Goal: Book appointment/travel/reservation

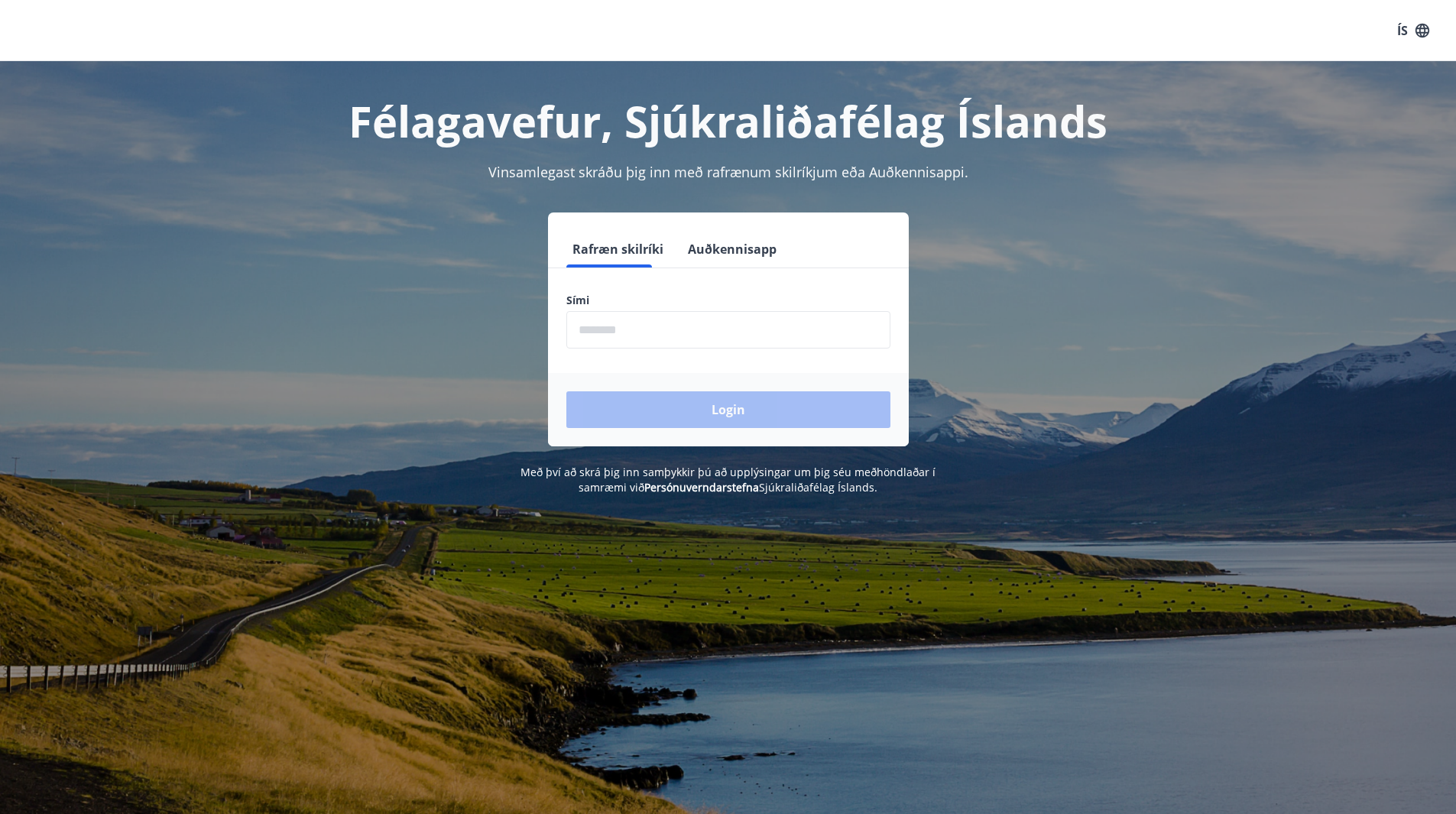
click at [602, 328] on input "phone" at bounding box center [728, 330] width 324 height 37
type input "********"
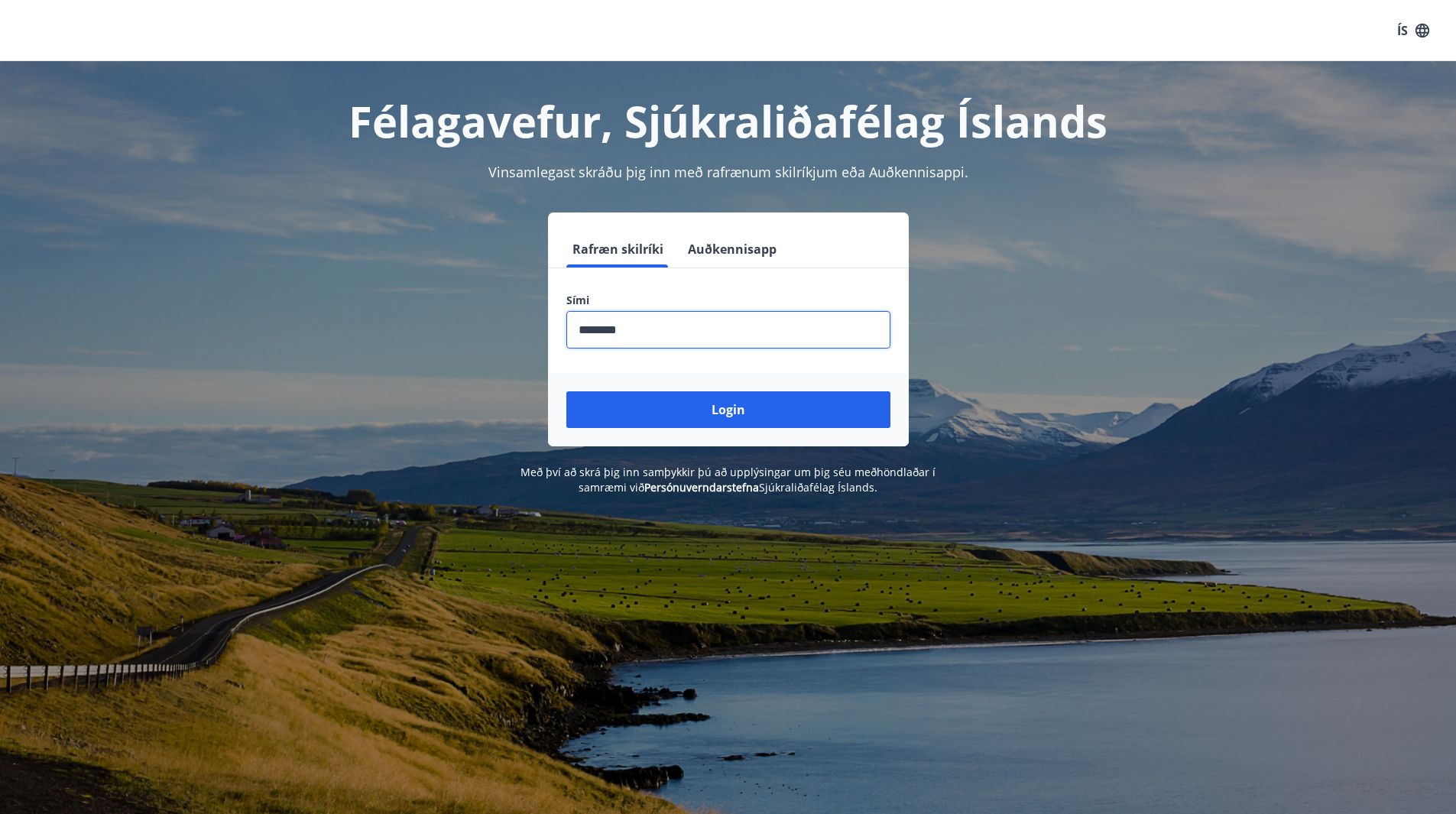
click at [566, 391] on button "Login" at bounding box center [728, 409] width 324 height 36
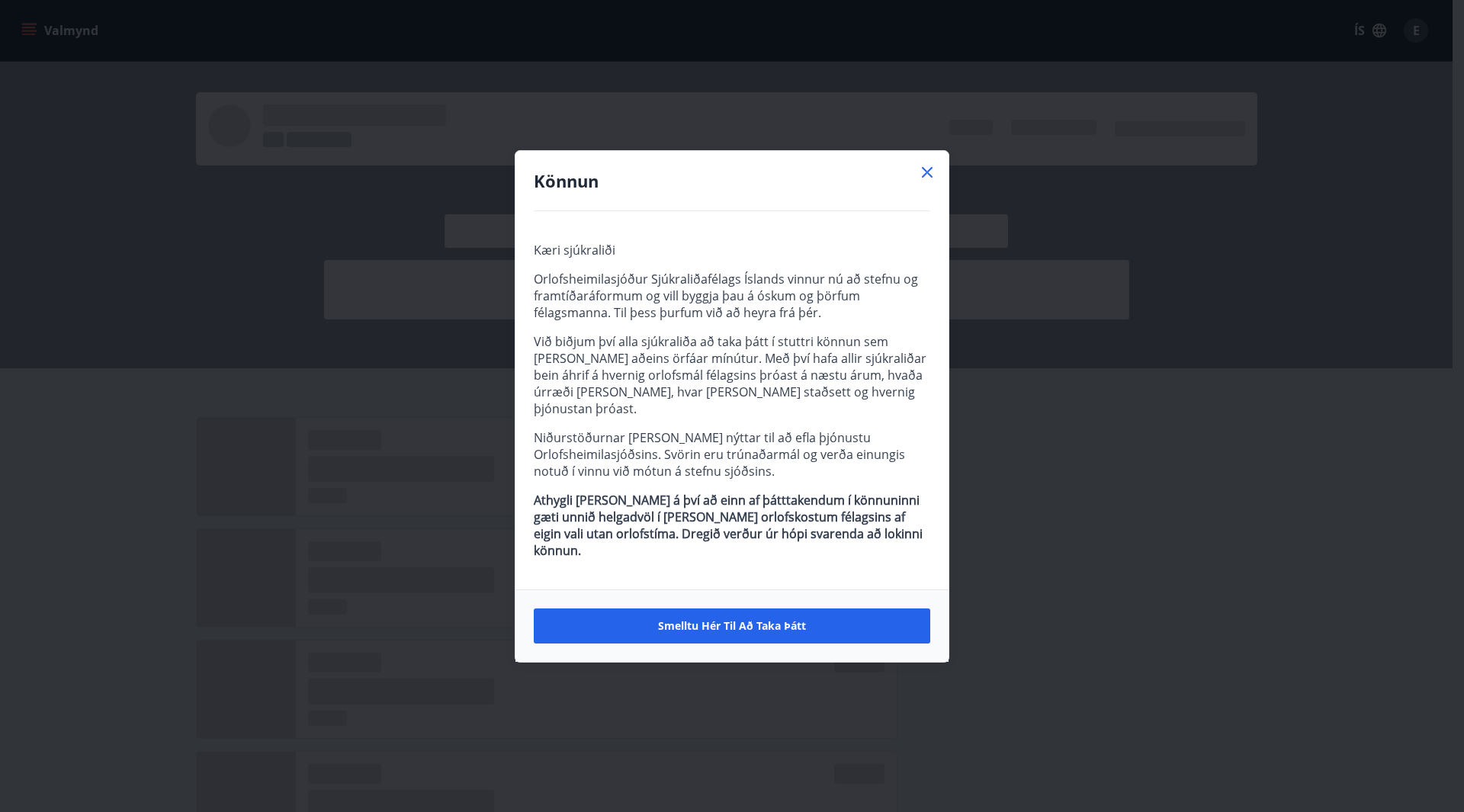
click at [929, 181] on icon at bounding box center [927, 172] width 18 height 18
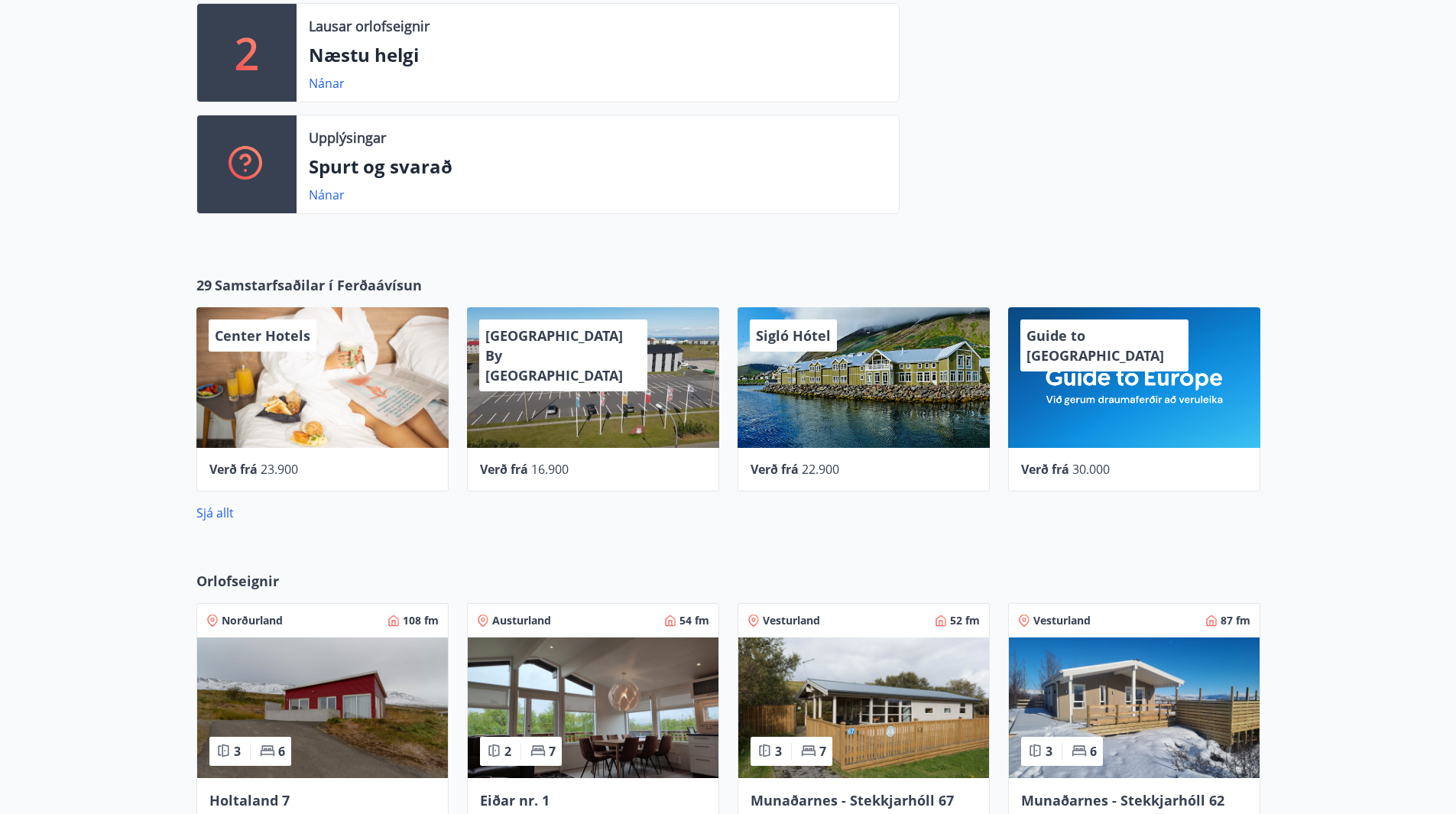
scroll to position [458, 0]
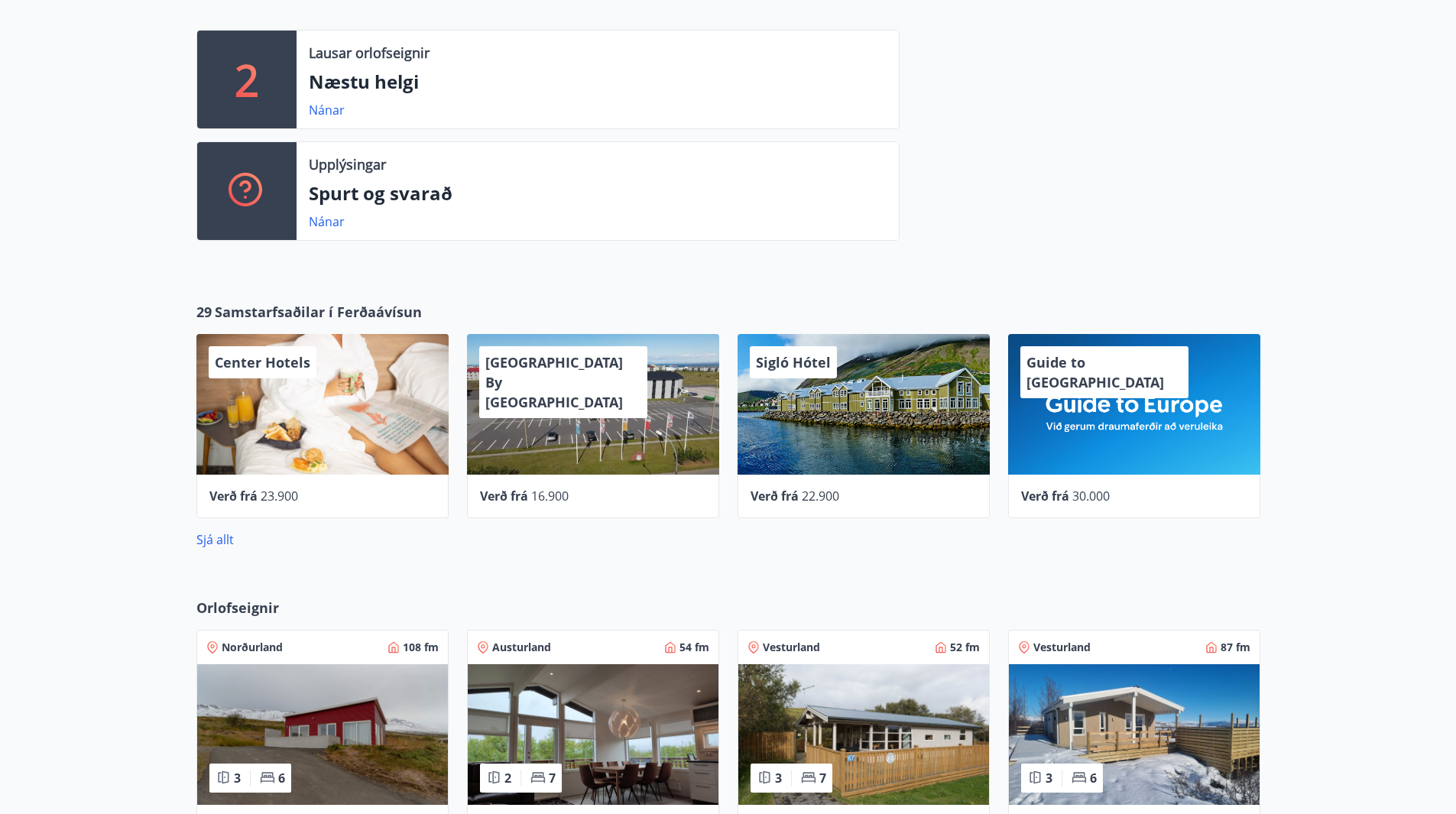
drag, startPoint x: 298, startPoint y: 424, endPoint x: 189, endPoint y: 549, distance: 165.8
click at [119, 547] on div "29 Samstarfsaðilar í [GEOGRAPHIC_DATA] Hotels Verð frá 23.900 [GEOGRAPHIC_DATA]…" at bounding box center [728, 425] width 1456 height 296
click at [212, 542] on link "Sjá allt" at bounding box center [215, 539] width 37 height 17
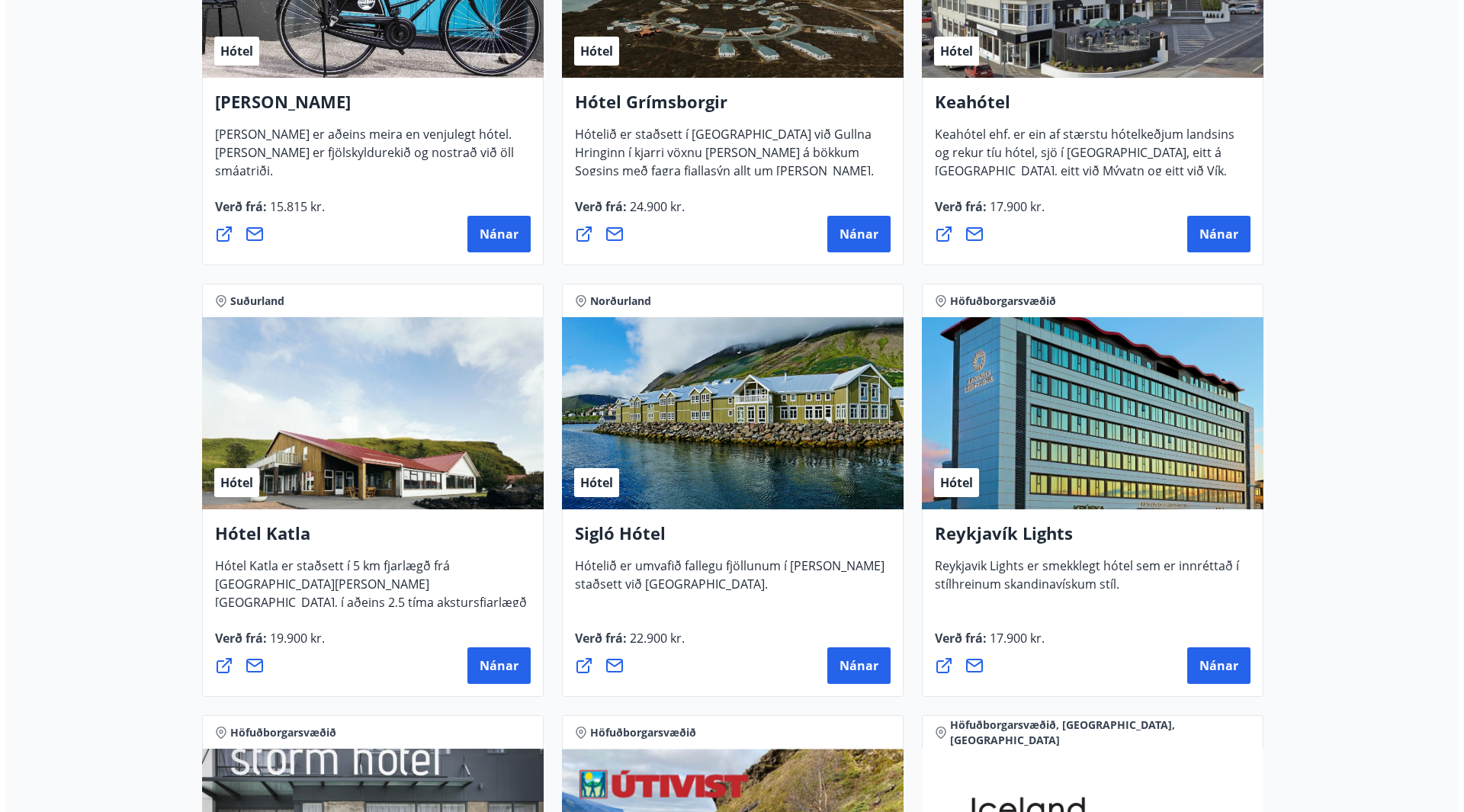
scroll to position [914, 0]
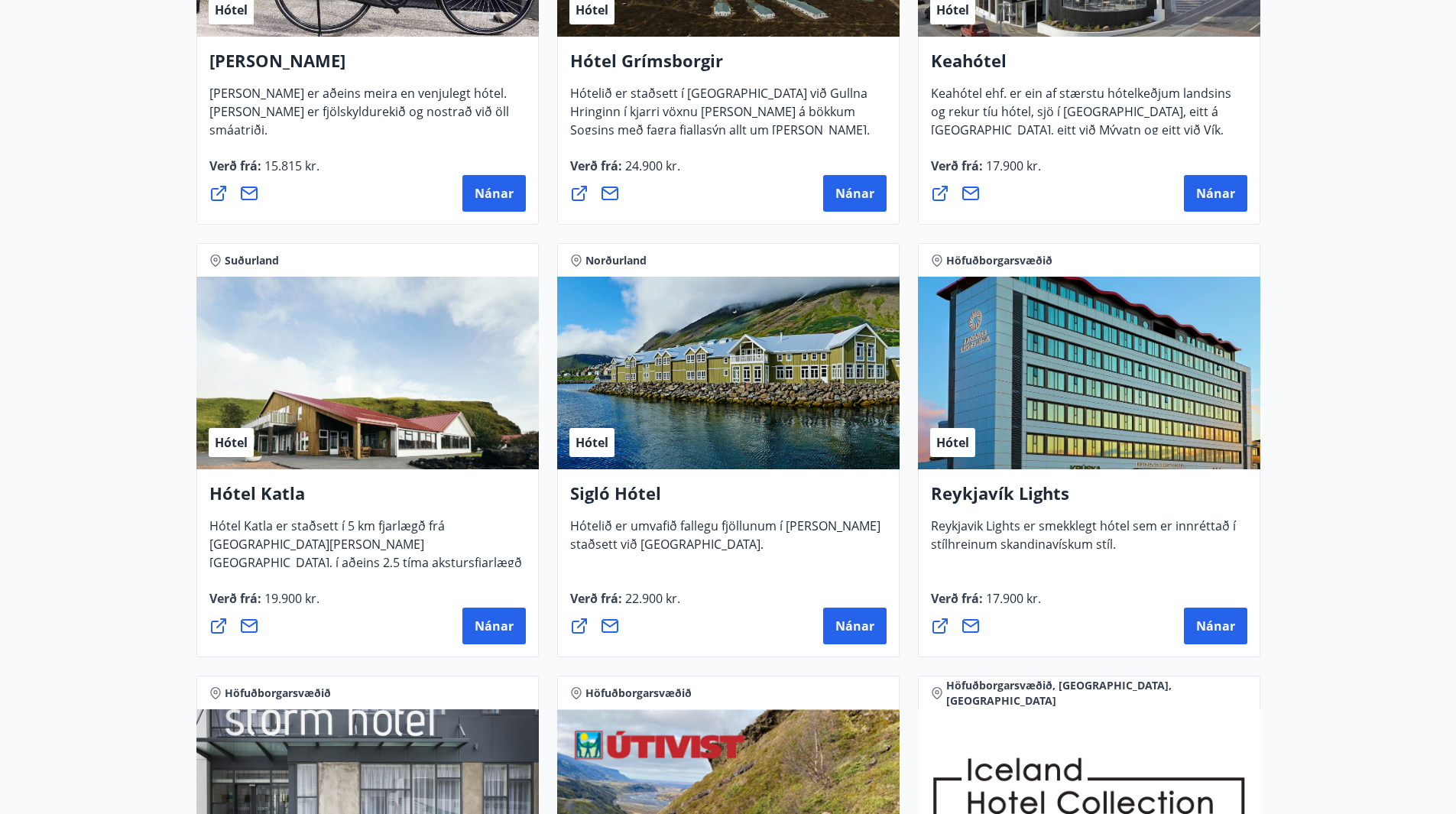
drag, startPoint x: 1201, startPoint y: 627, endPoint x: 1163, endPoint y: 631, distance: 38.2
click at [1125, 625] on div "Nánar" at bounding box center [1089, 626] width 316 height 36
click at [1234, 628] on span "Nánar" at bounding box center [1215, 625] width 39 height 17
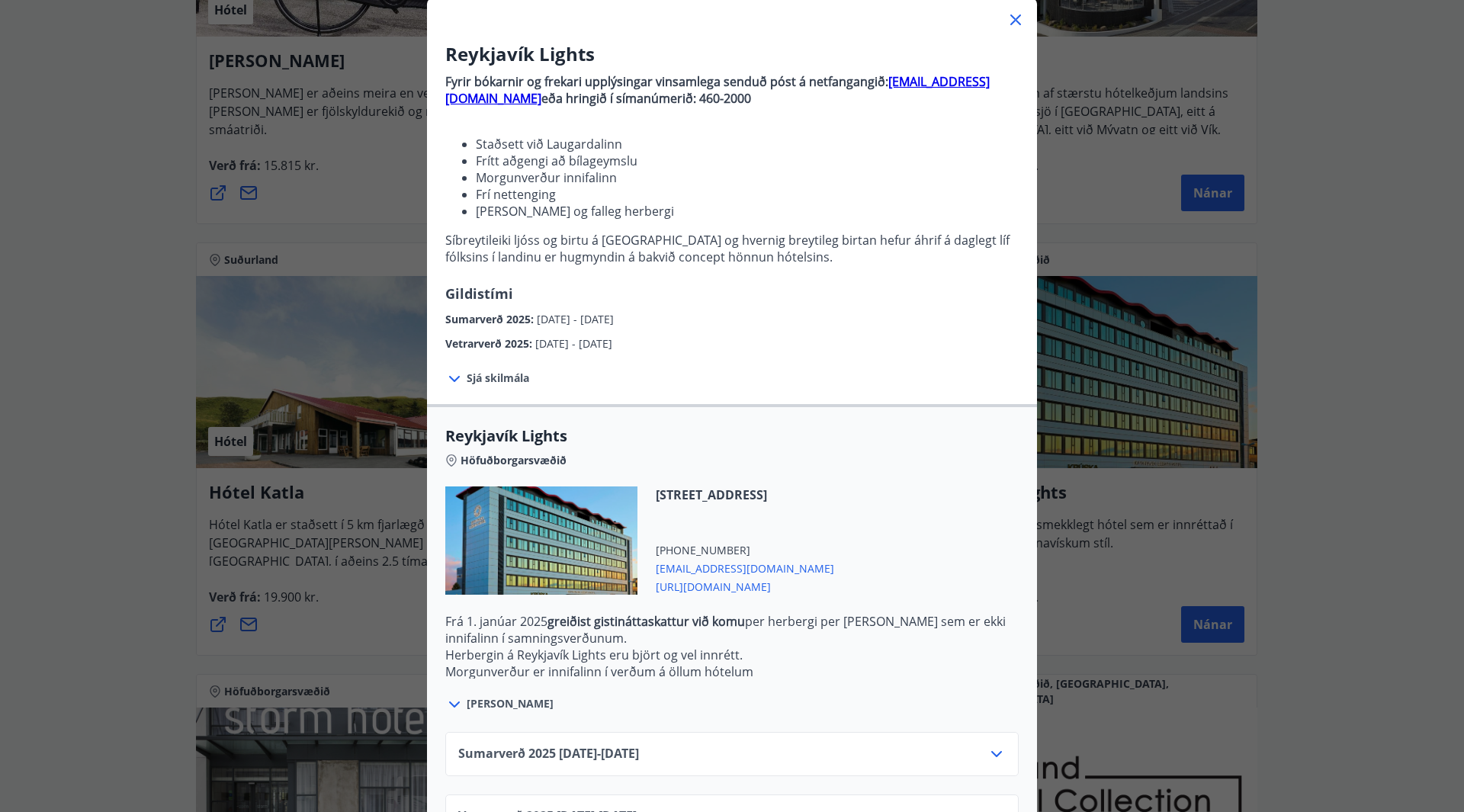
scroll to position [150, 0]
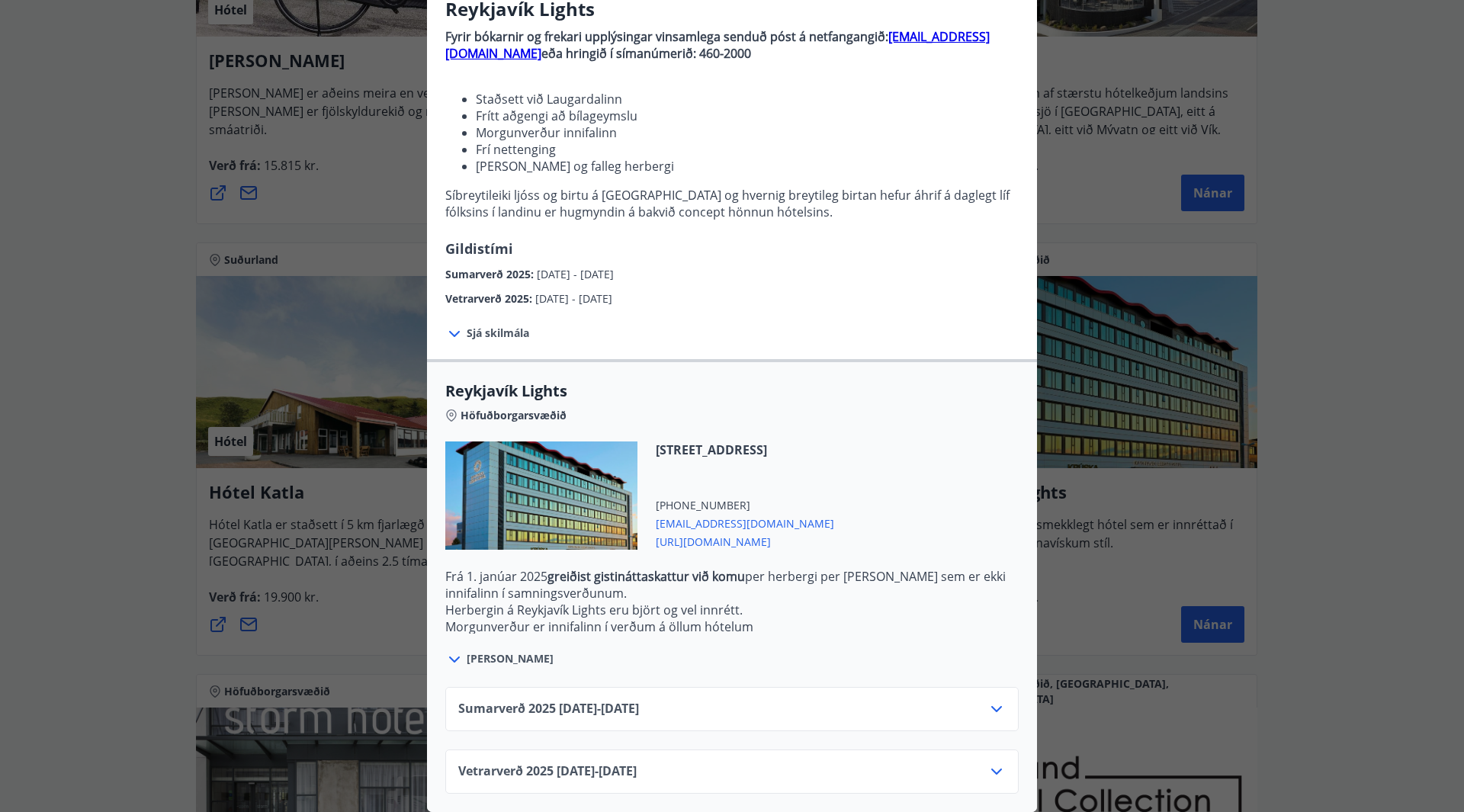
click at [770, 531] on span "[URL][DOMAIN_NAME]" at bounding box center [745, 540] width 178 height 18
click at [662, 764] on div "Vetrarverð [PHONE_NUMBER][DATE] - [DATE]" at bounding box center [732, 777] width 547 height 31
click at [994, 762] on icon at bounding box center [996, 771] width 18 height 18
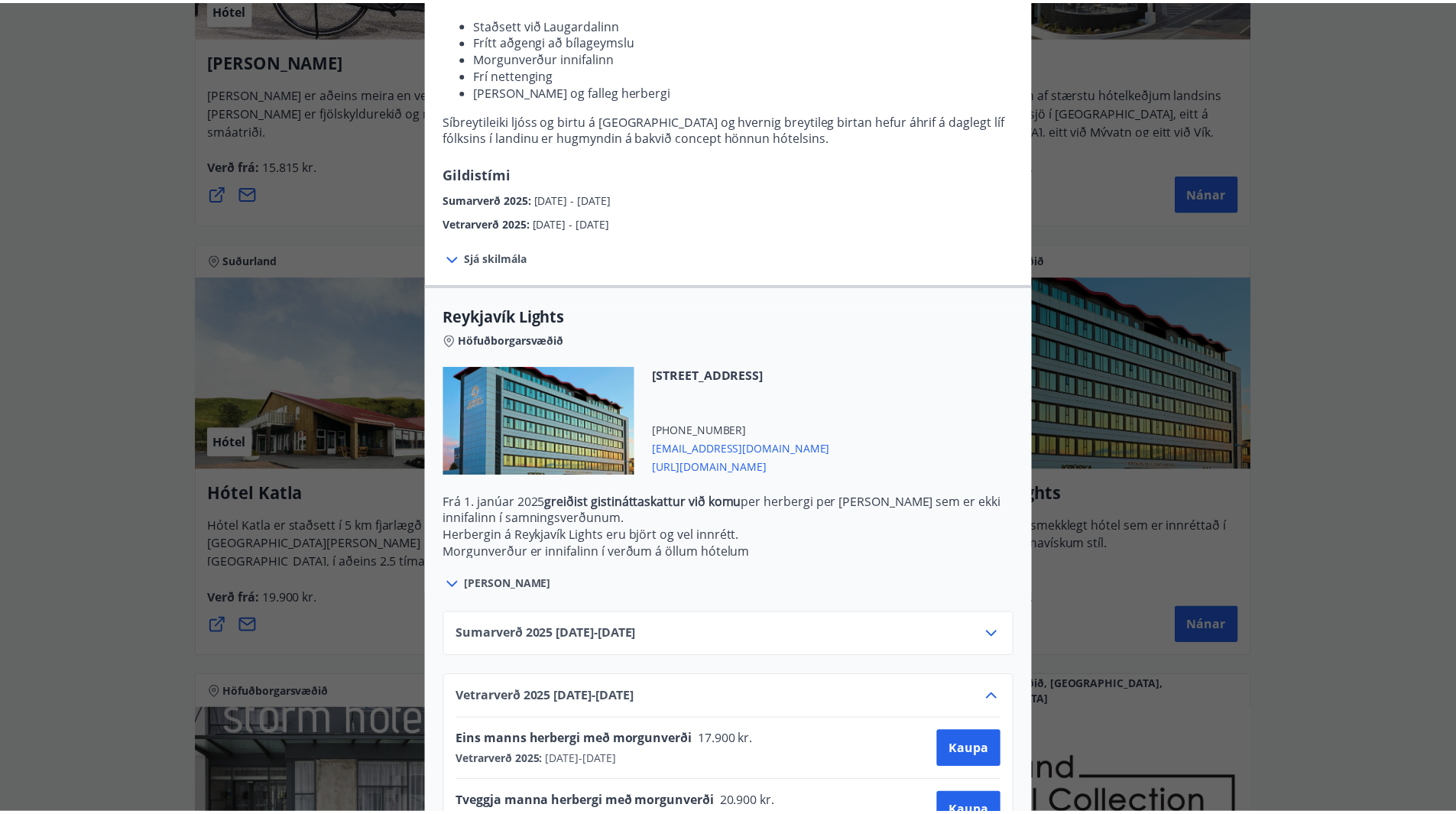
scroll to position [273, 0]
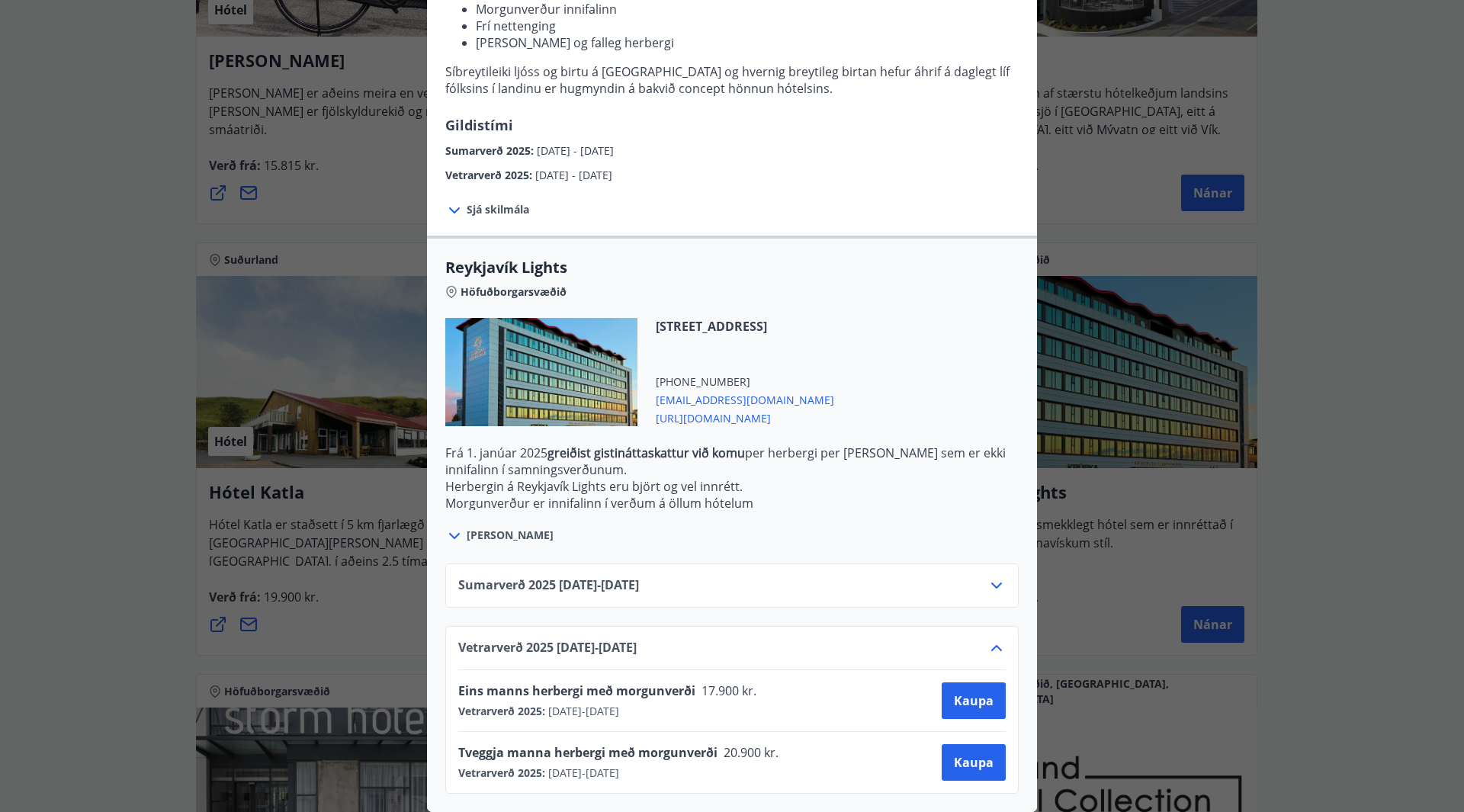
click at [233, 268] on div "Reykjavík Lights Fyrir bókarnir og frekari upplýsingar vinsamlega senduð póst á…" at bounding box center [732, 144] width 1464 height 812
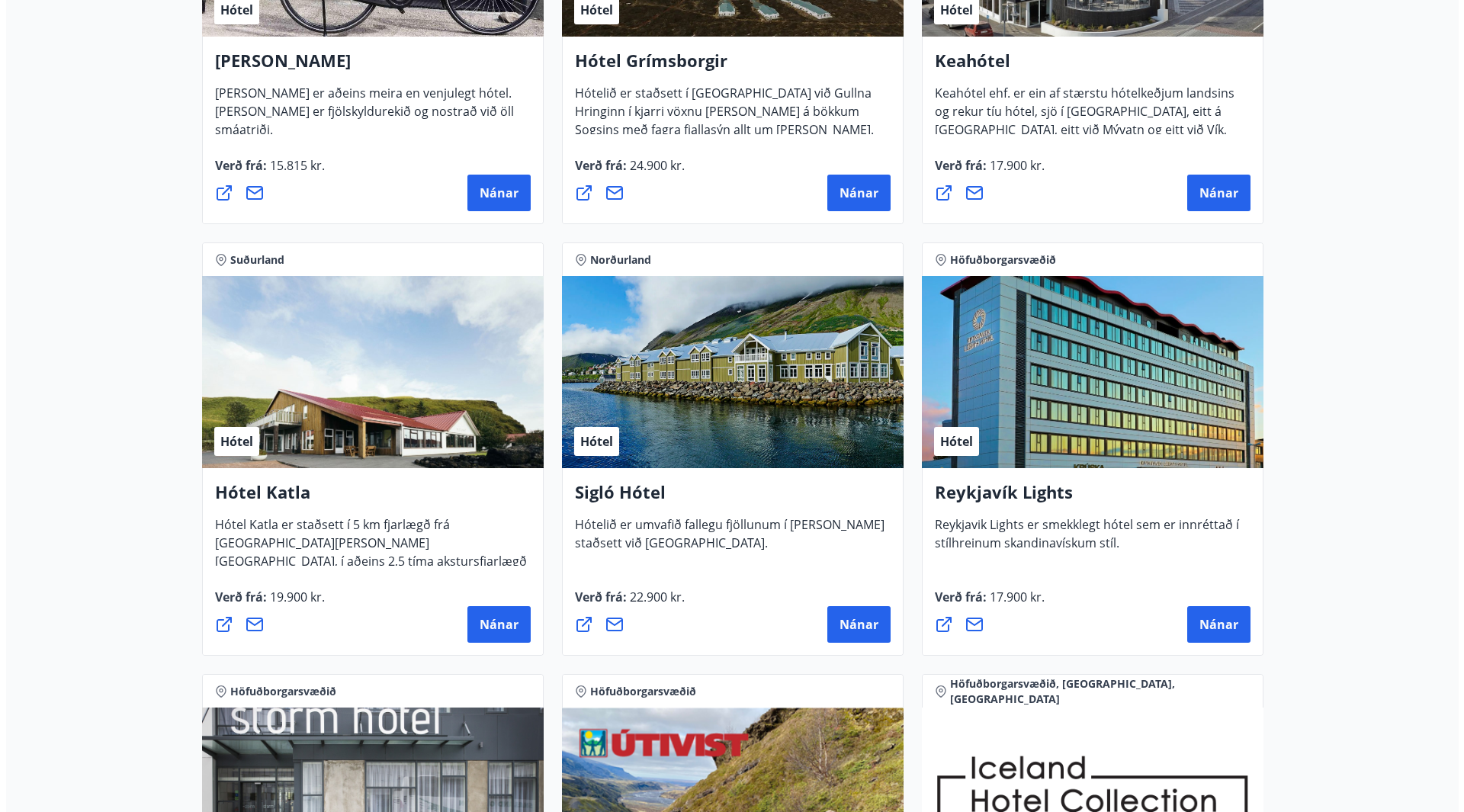
scroll to position [1220, 0]
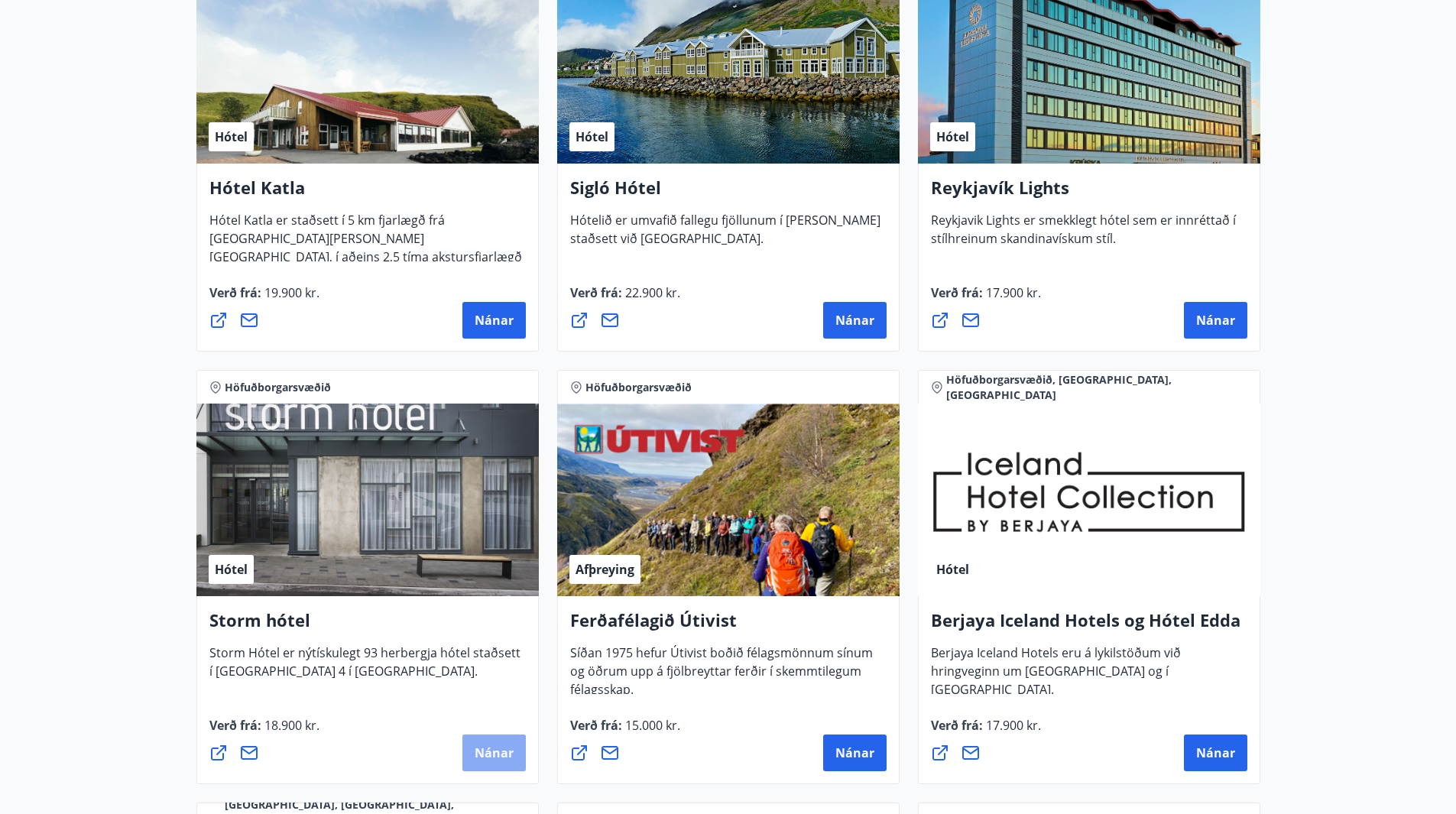
click at [482, 749] on span "Nánar" at bounding box center [493, 752] width 39 height 17
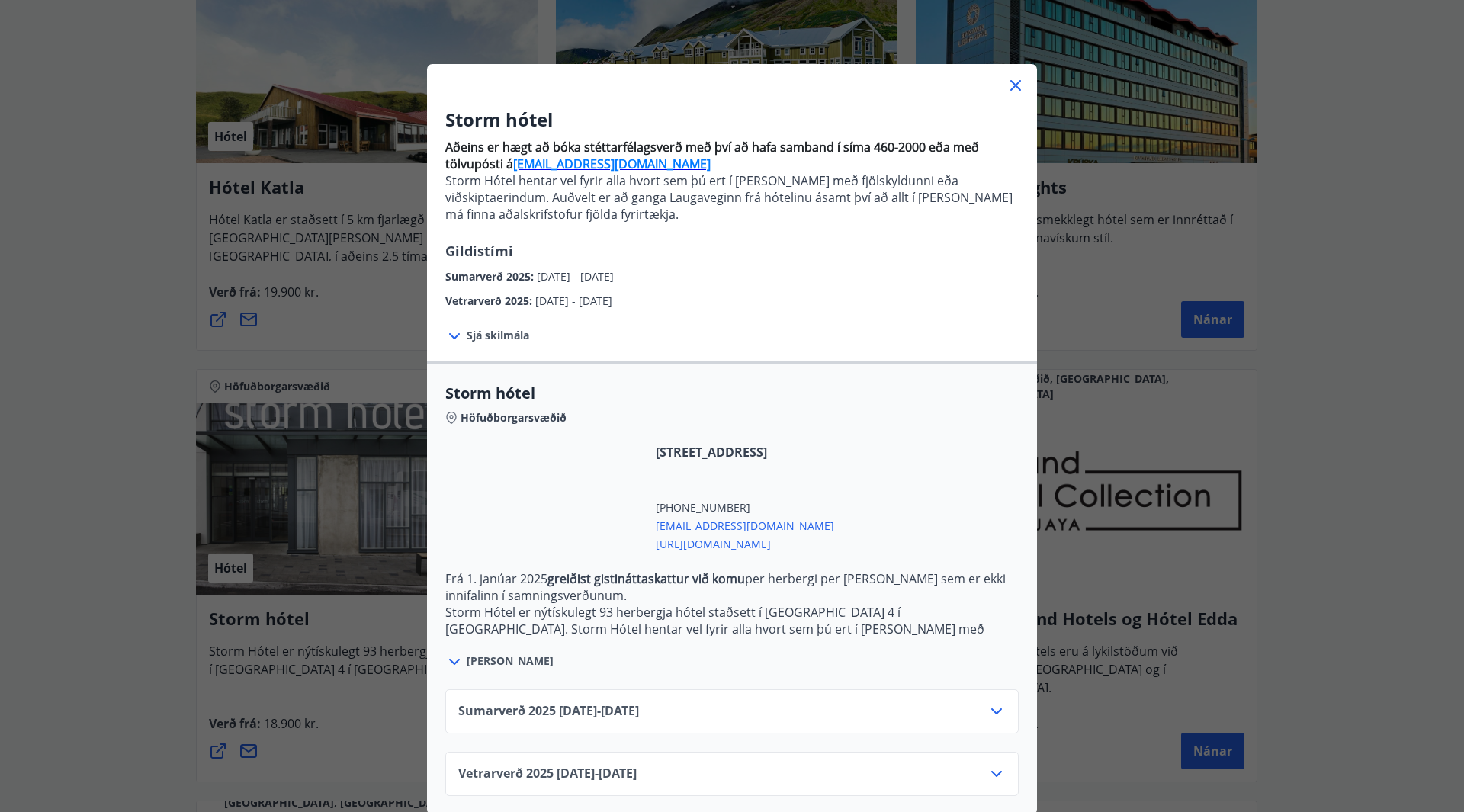
scroll to position [41, 0]
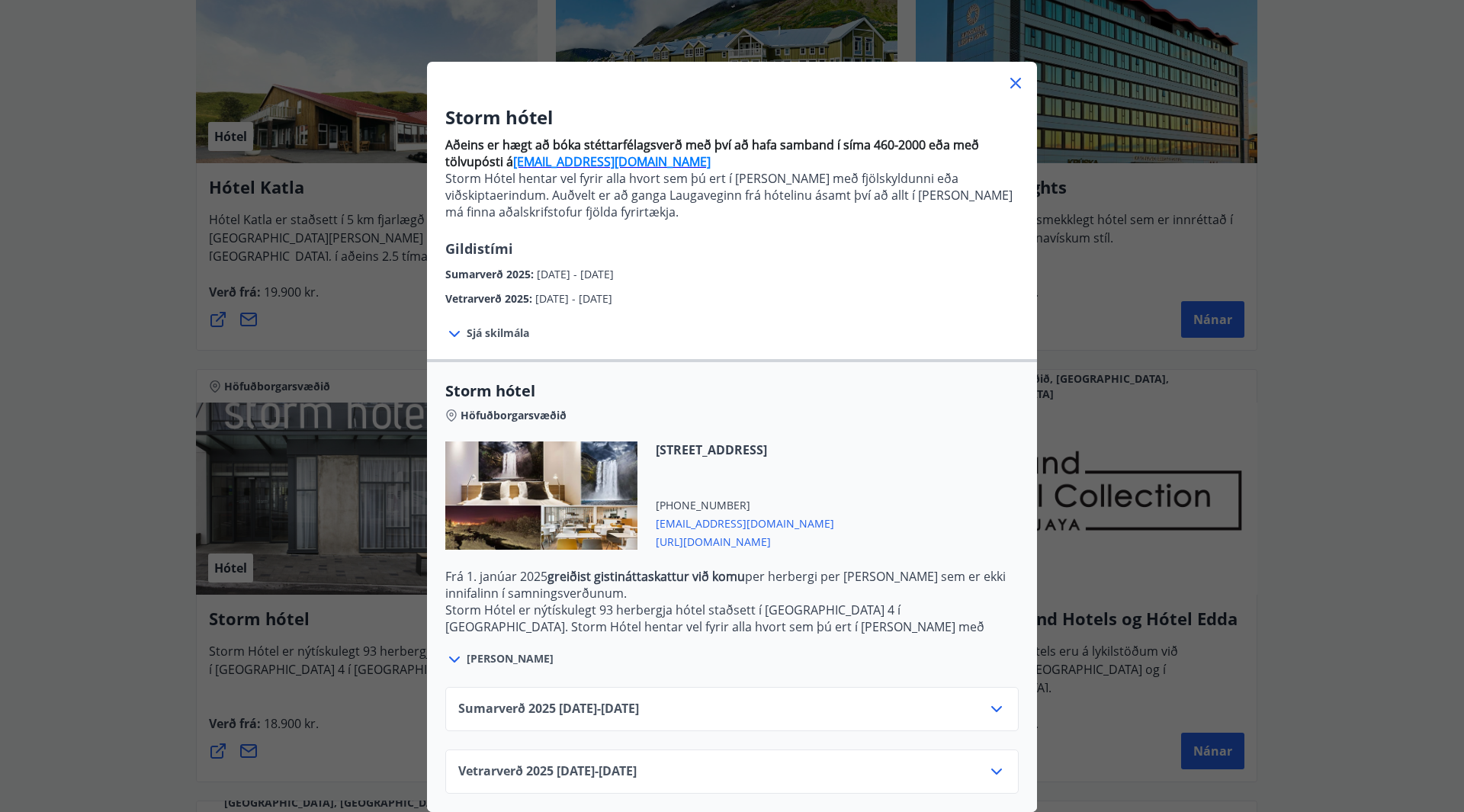
click at [999, 762] on icon at bounding box center [996, 771] width 18 height 18
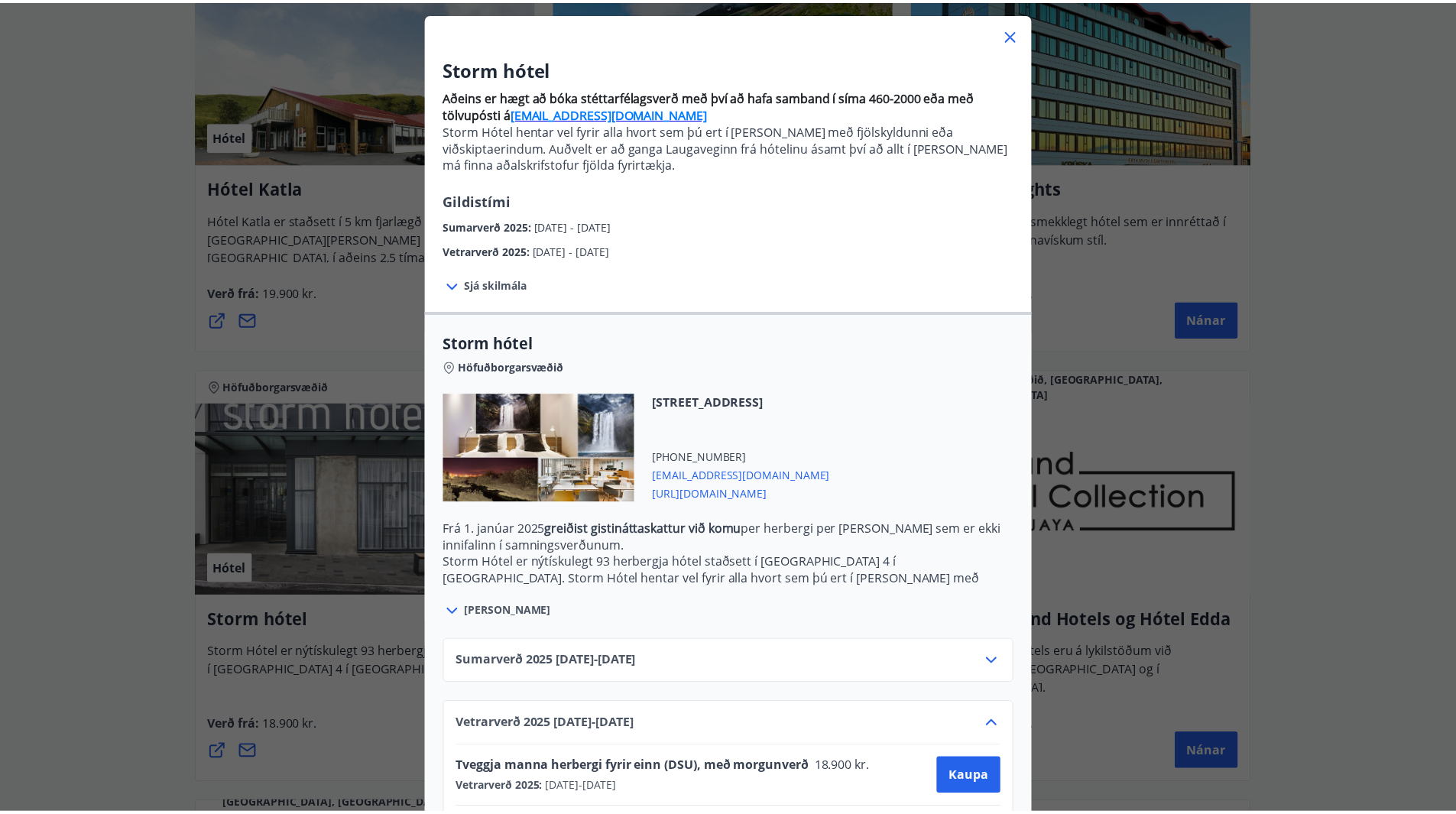
scroll to position [0, 0]
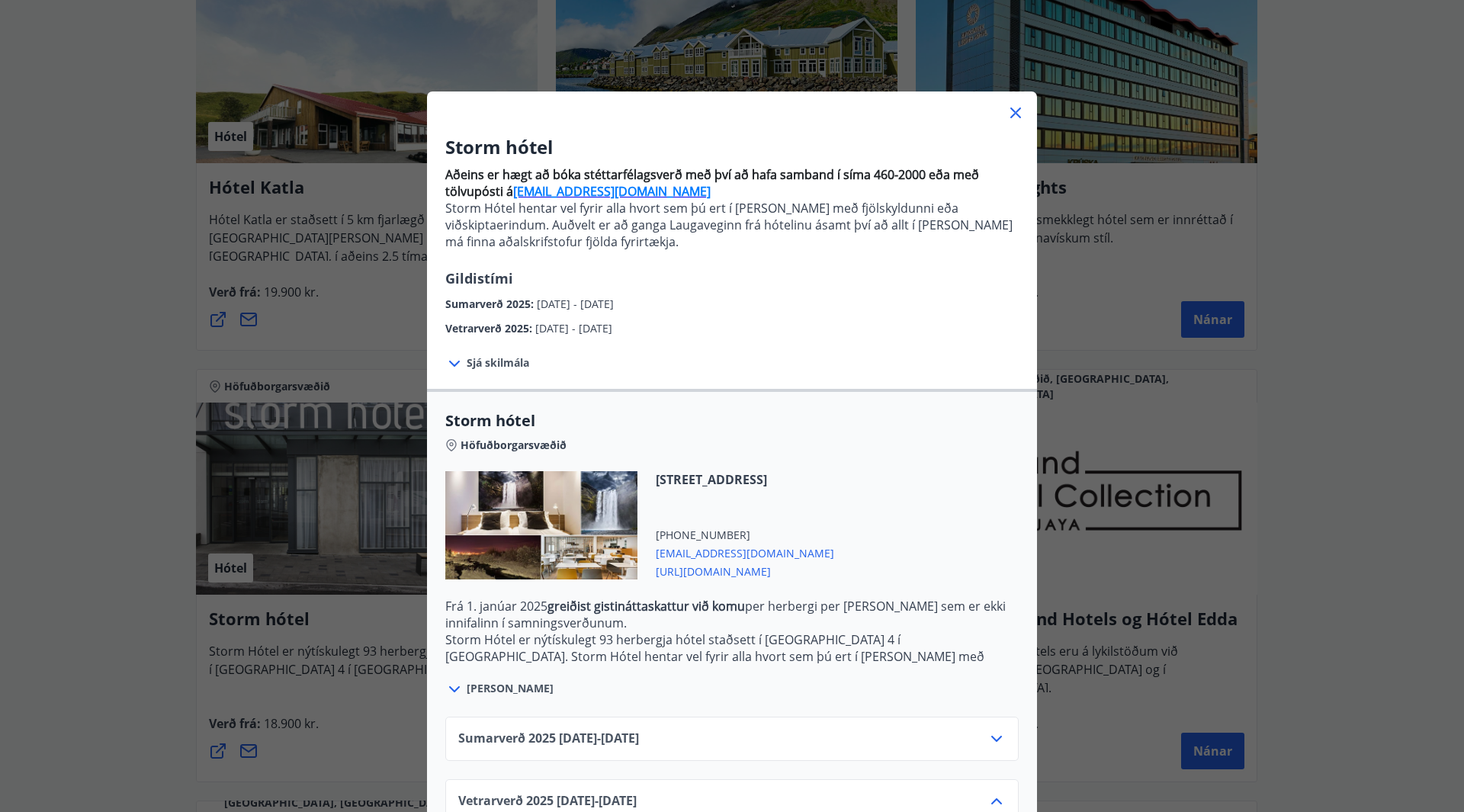
click at [1178, 496] on div "Storm hótel Aðeins er hægt að bóka stéttarfélagsverð með því að hafa samband í …" at bounding box center [732, 406] width 1464 height 812
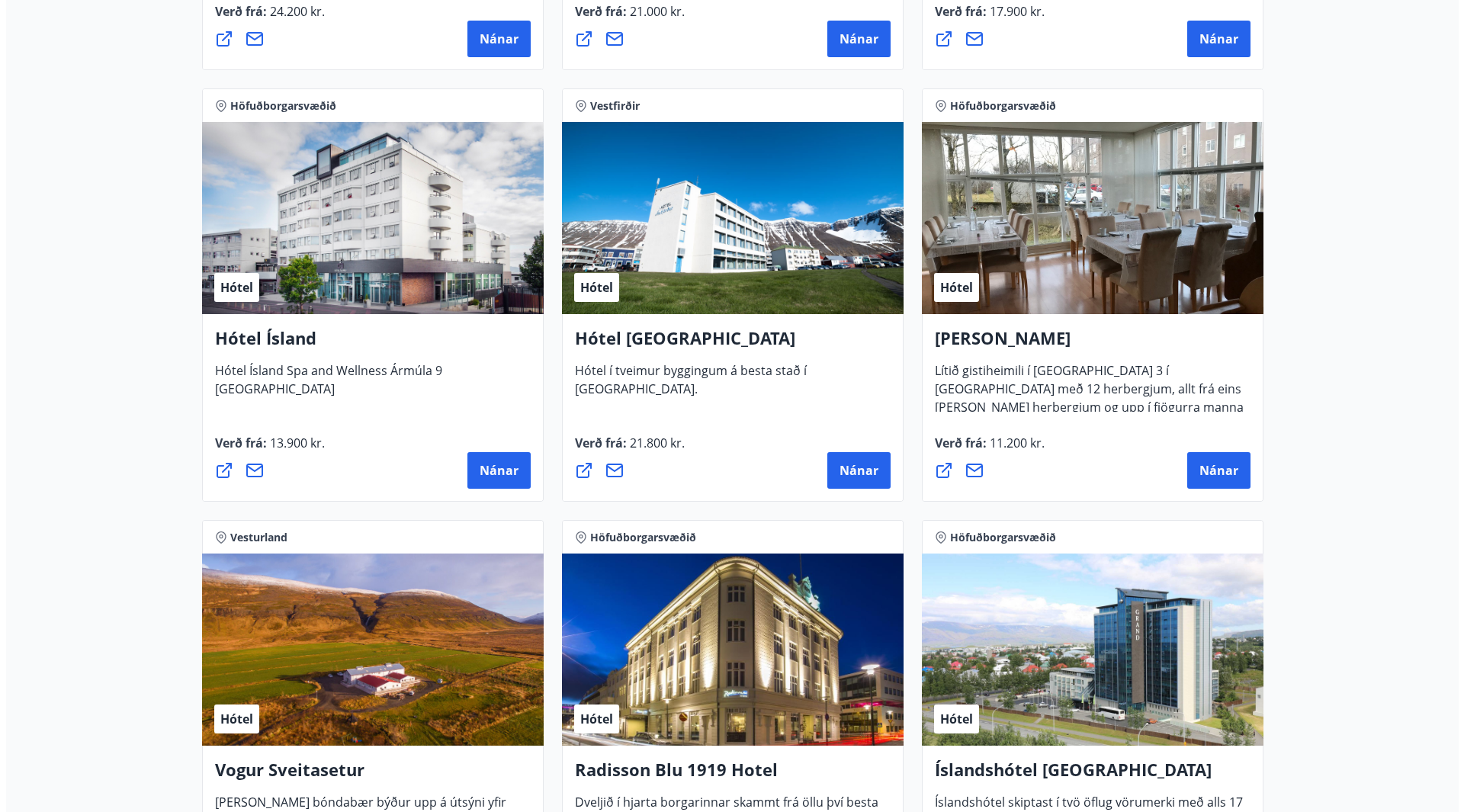
scroll to position [2821, 0]
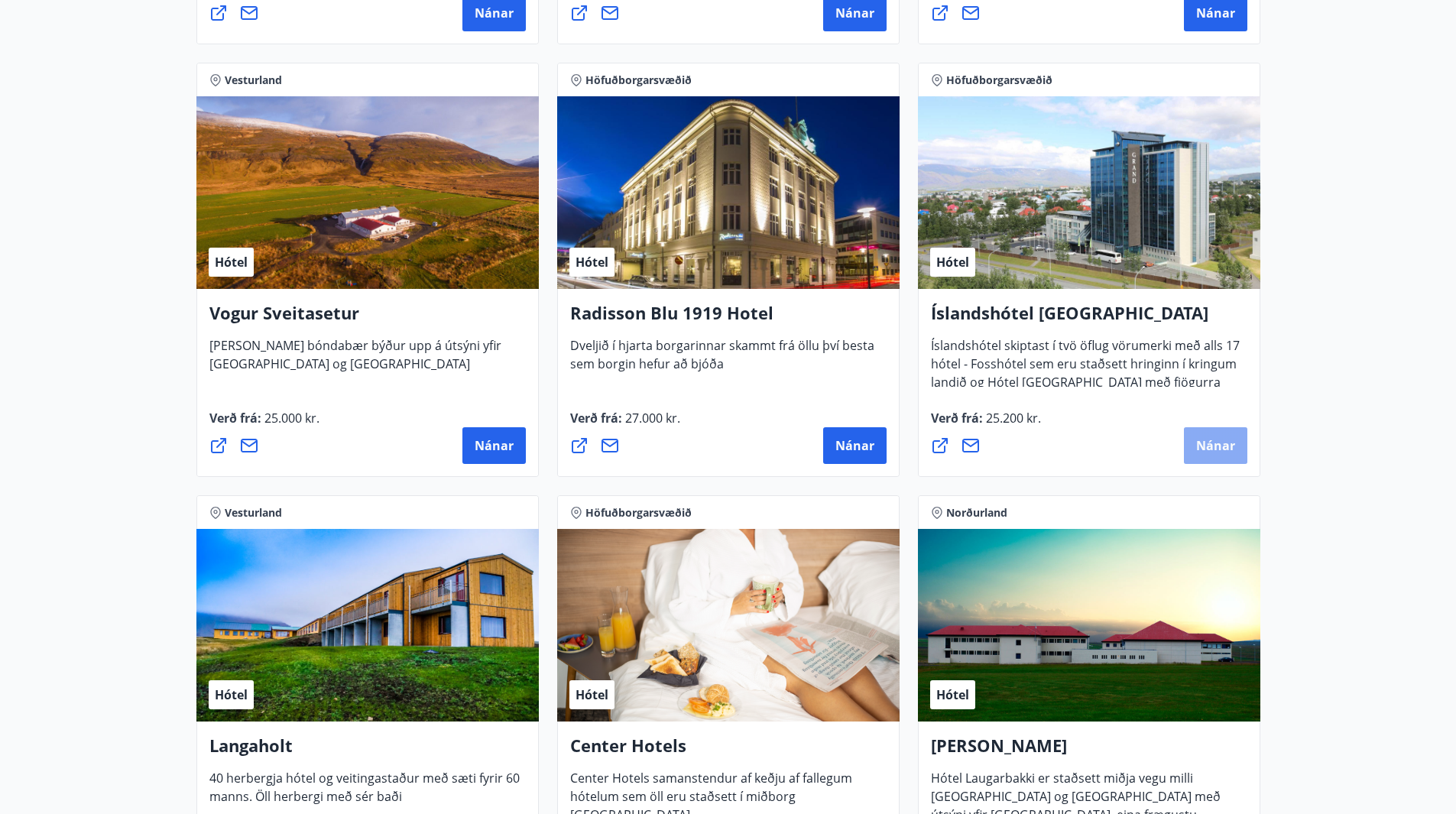
click at [1198, 446] on span "Nánar" at bounding box center [1215, 445] width 39 height 17
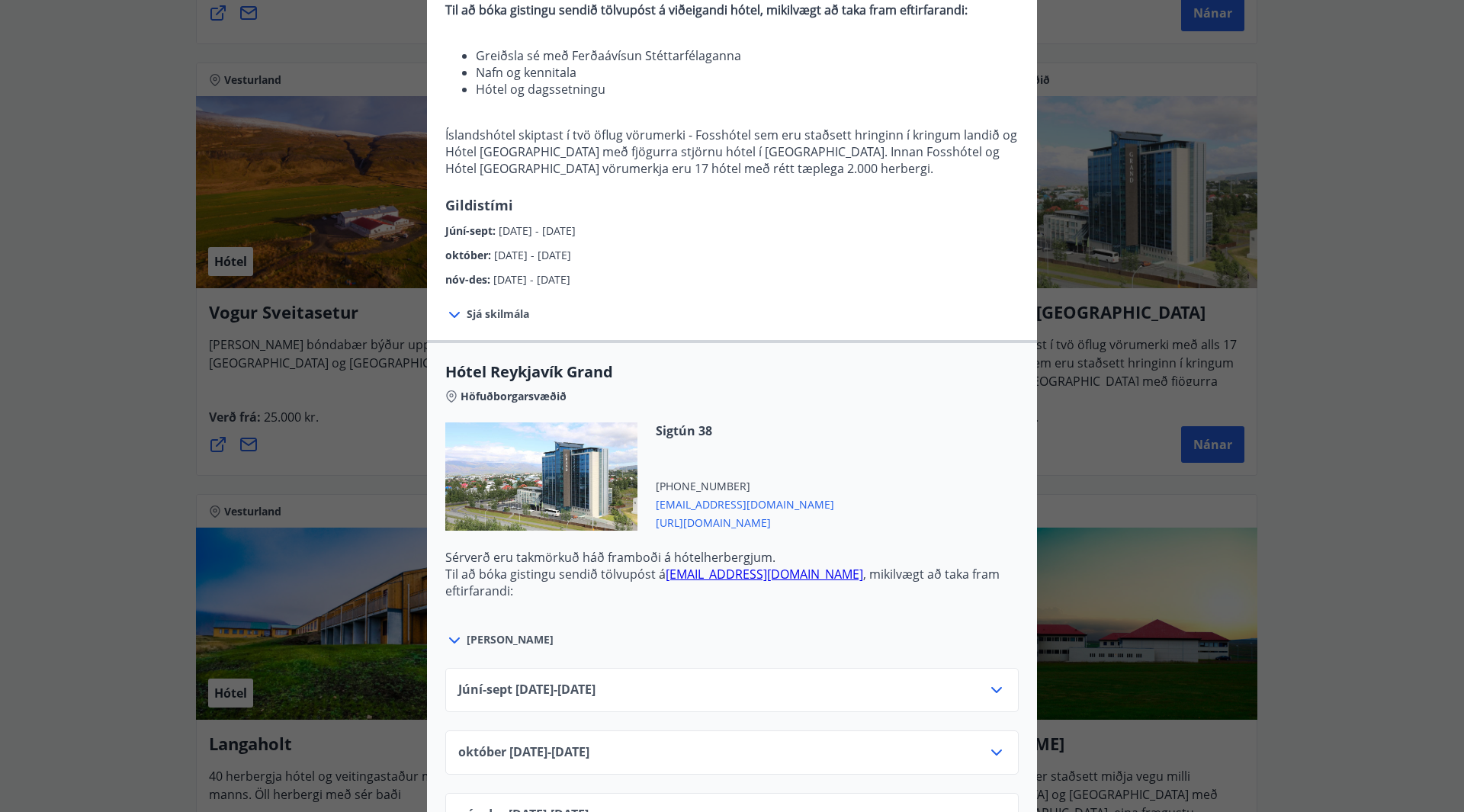
scroll to position [534, 0]
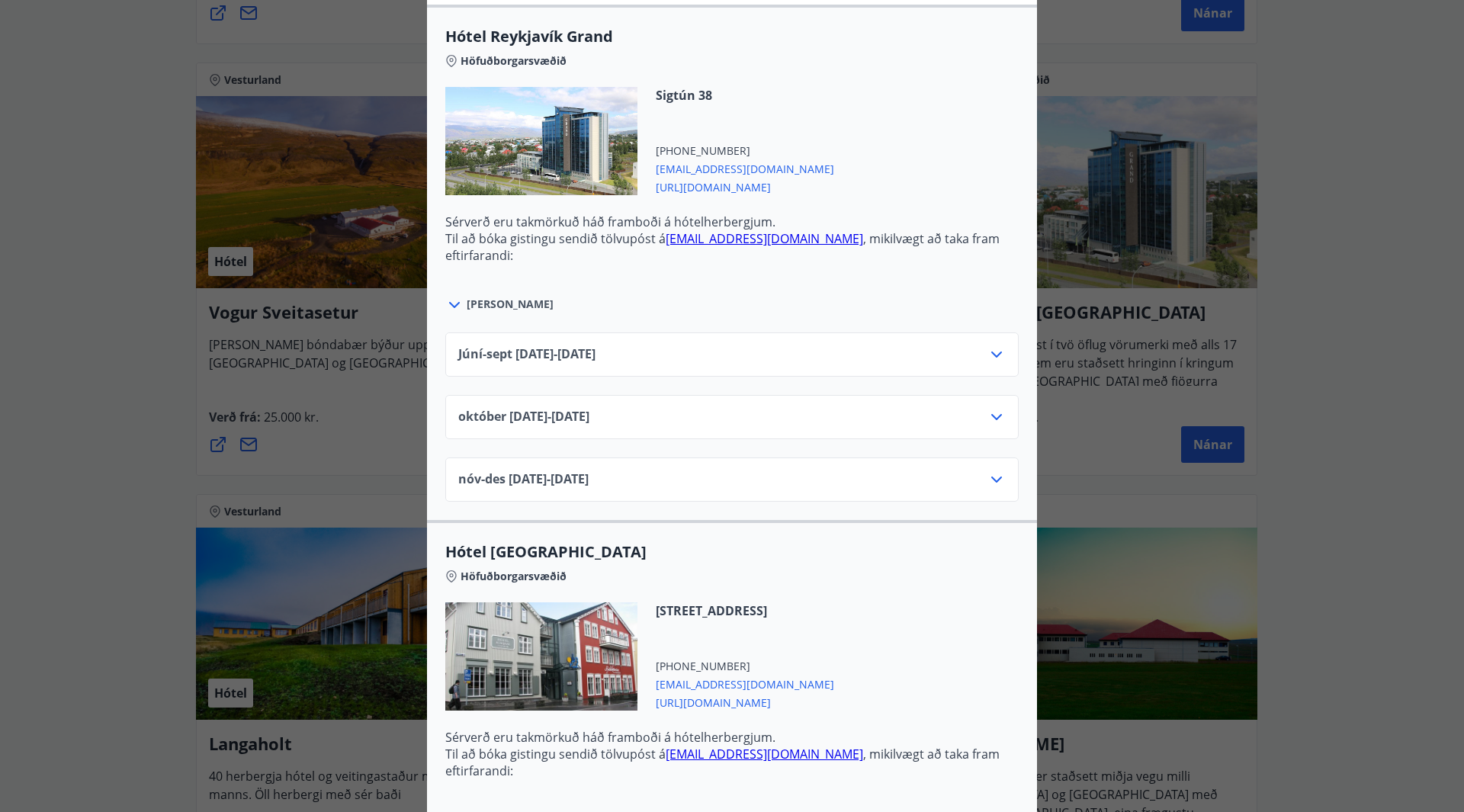
click at [998, 423] on icon at bounding box center [996, 416] width 18 height 18
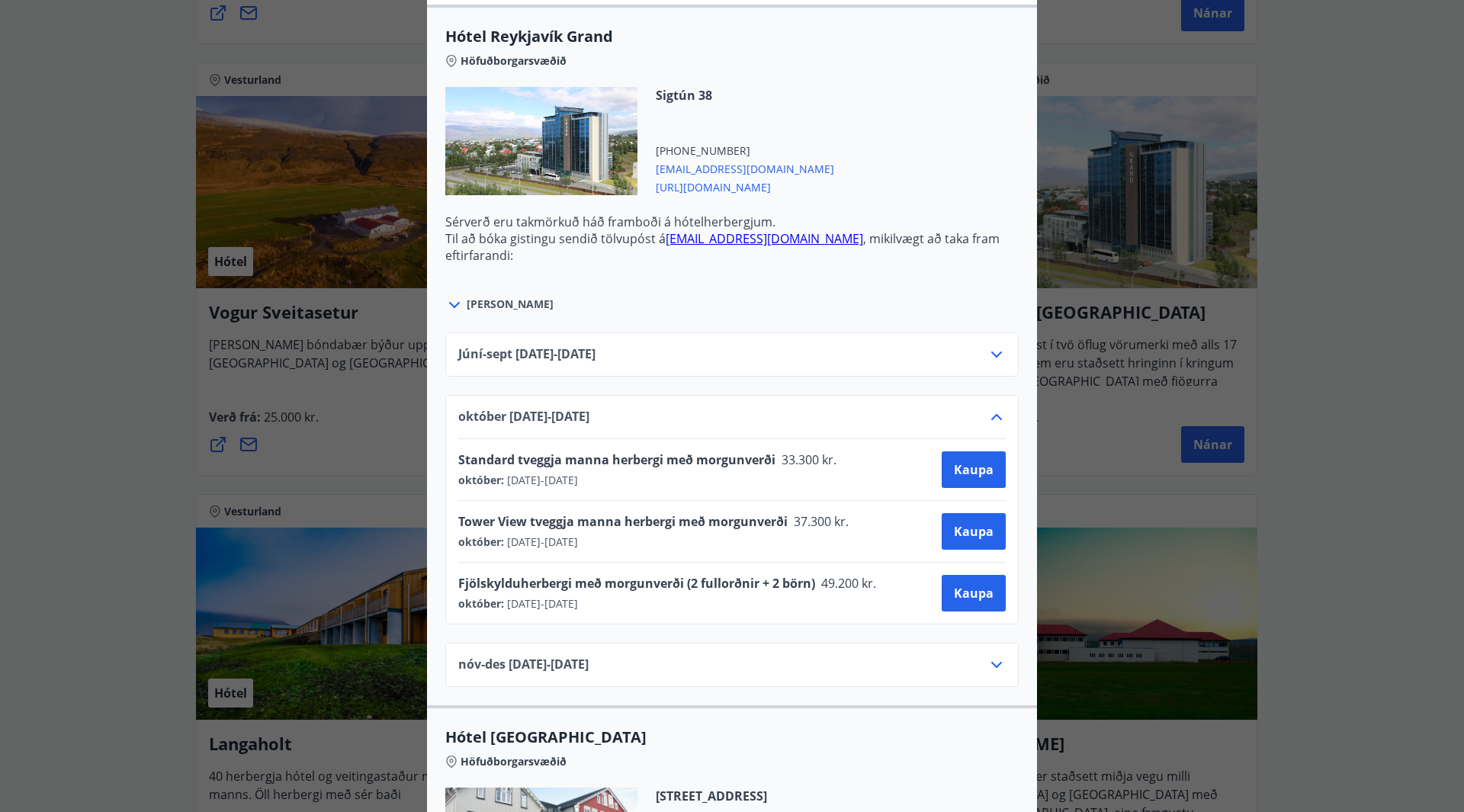
drag, startPoint x: 992, startPoint y: 433, endPoint x: 901, endPoint y: 400, distance: 96.8
click at [901, 400] on div "[DATE]10.25 - [DATE] Standard tveggja manna herbergi með morgunverði 33.300 kr.…" at bounding box center [732, 509] width 573 height 229
click at [1268, 431] on div "Íslandshótel Reykjavík Ekki er hægt að nýta Ferðaávísun fyrir bókanir sem eru g…" at bounding box center [732, 406] width 1464 height 812
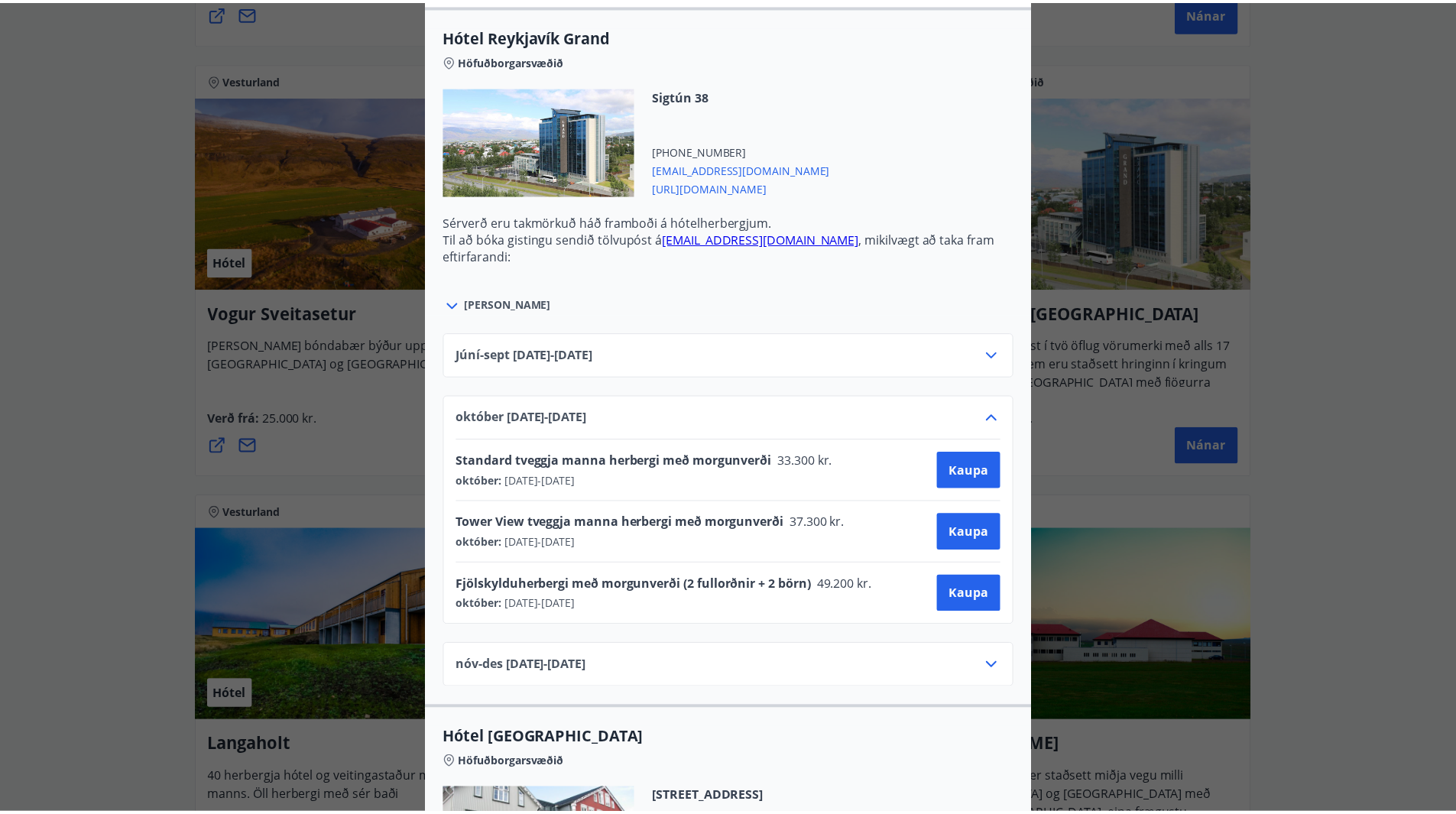
scroll to position [0, 0]
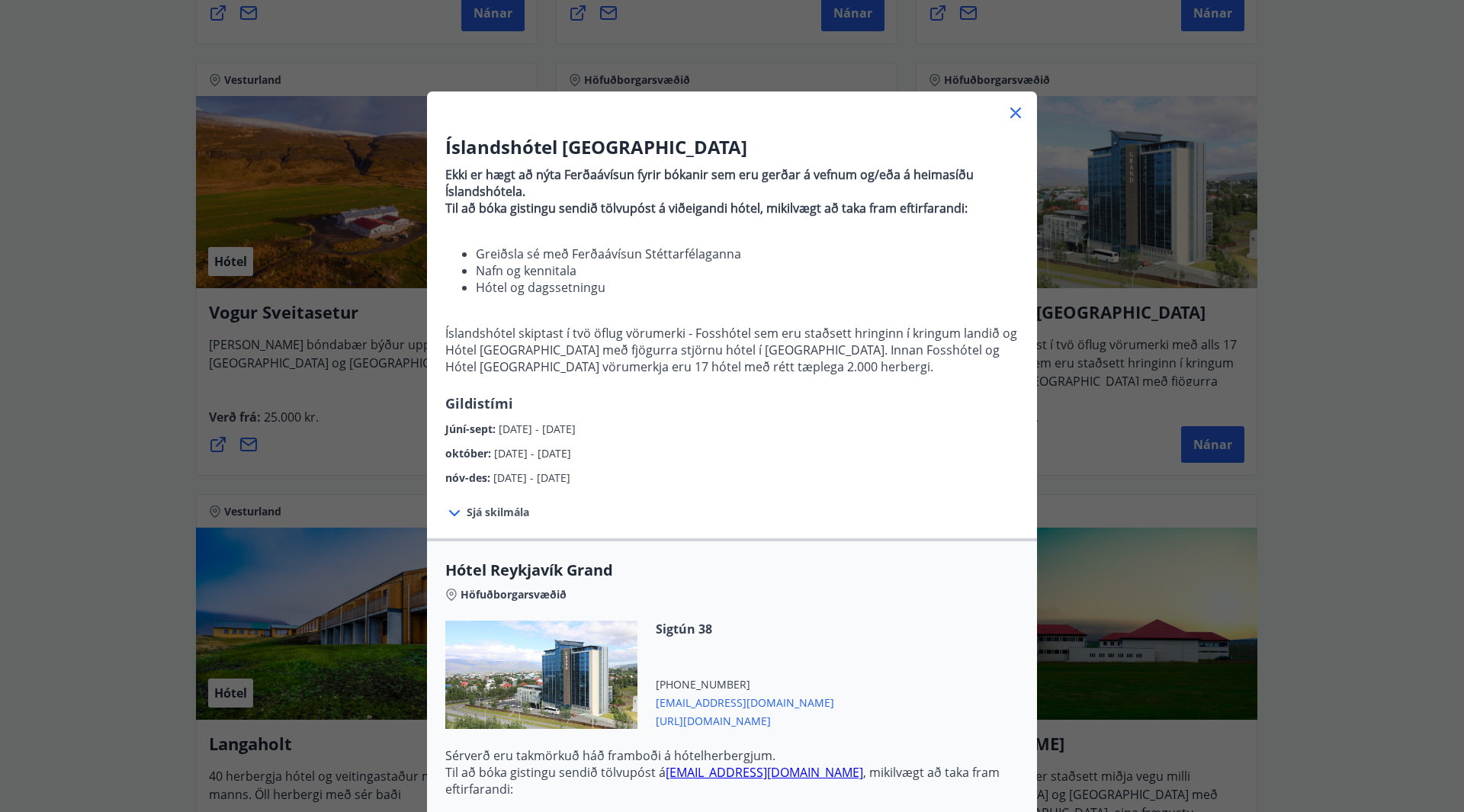
click at [1015, 105] on icon at bounding box center [1015, 113] width 18 height 18
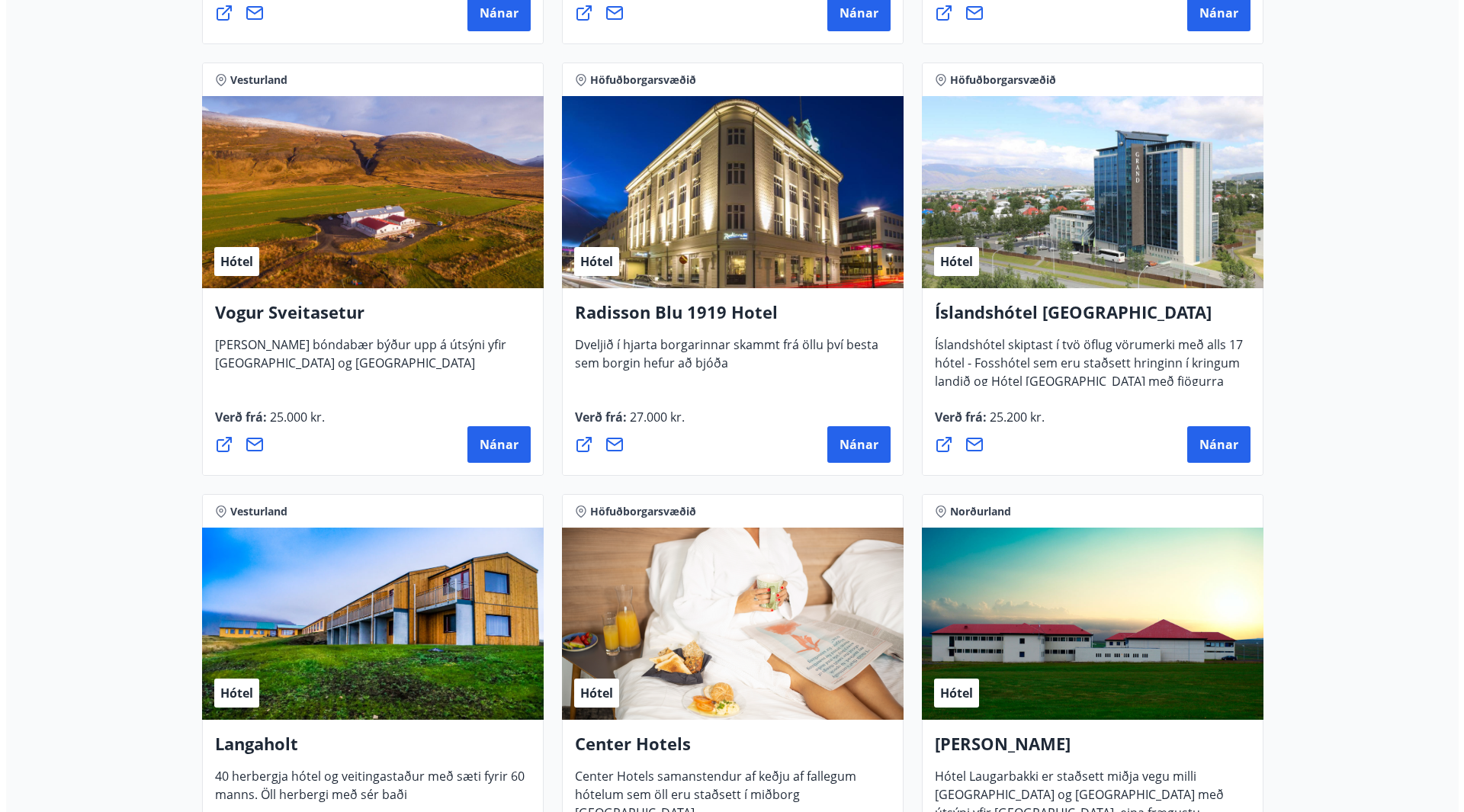
scroll to position [3201, 0]
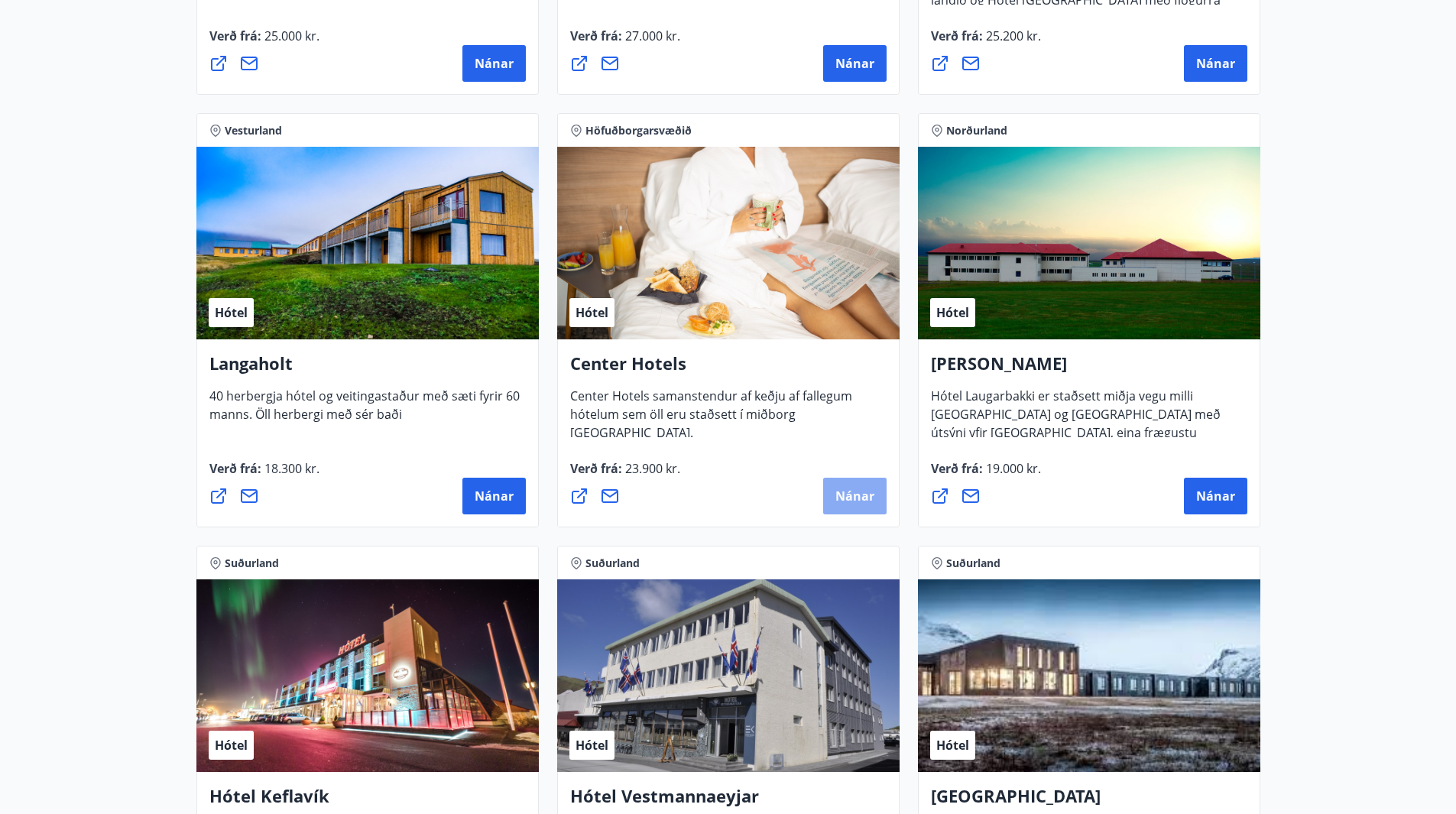
click at [837, 492] on span "Nánar" at bounding box center [854, 496] width 39 height 17
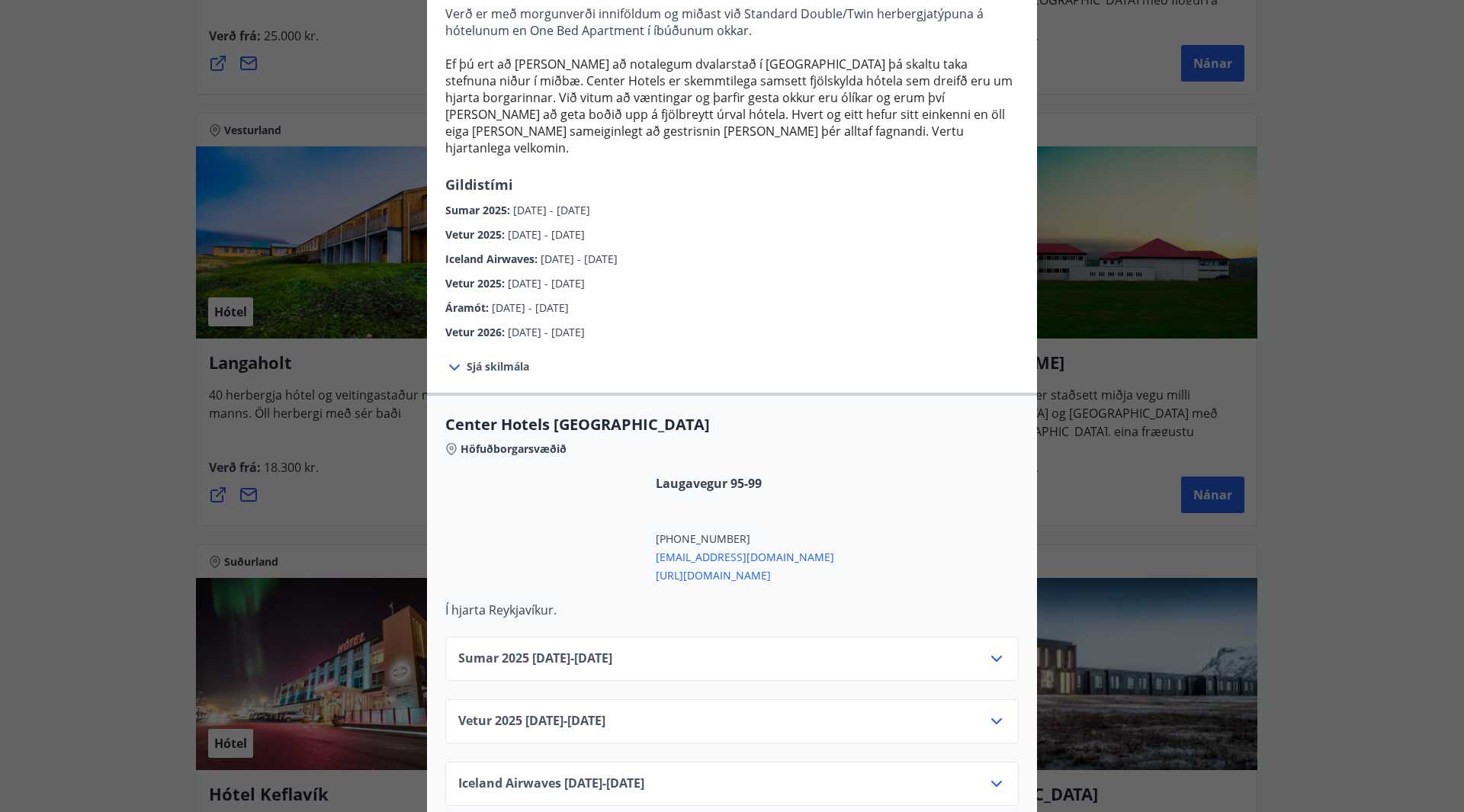
scroll to position [534, 0]
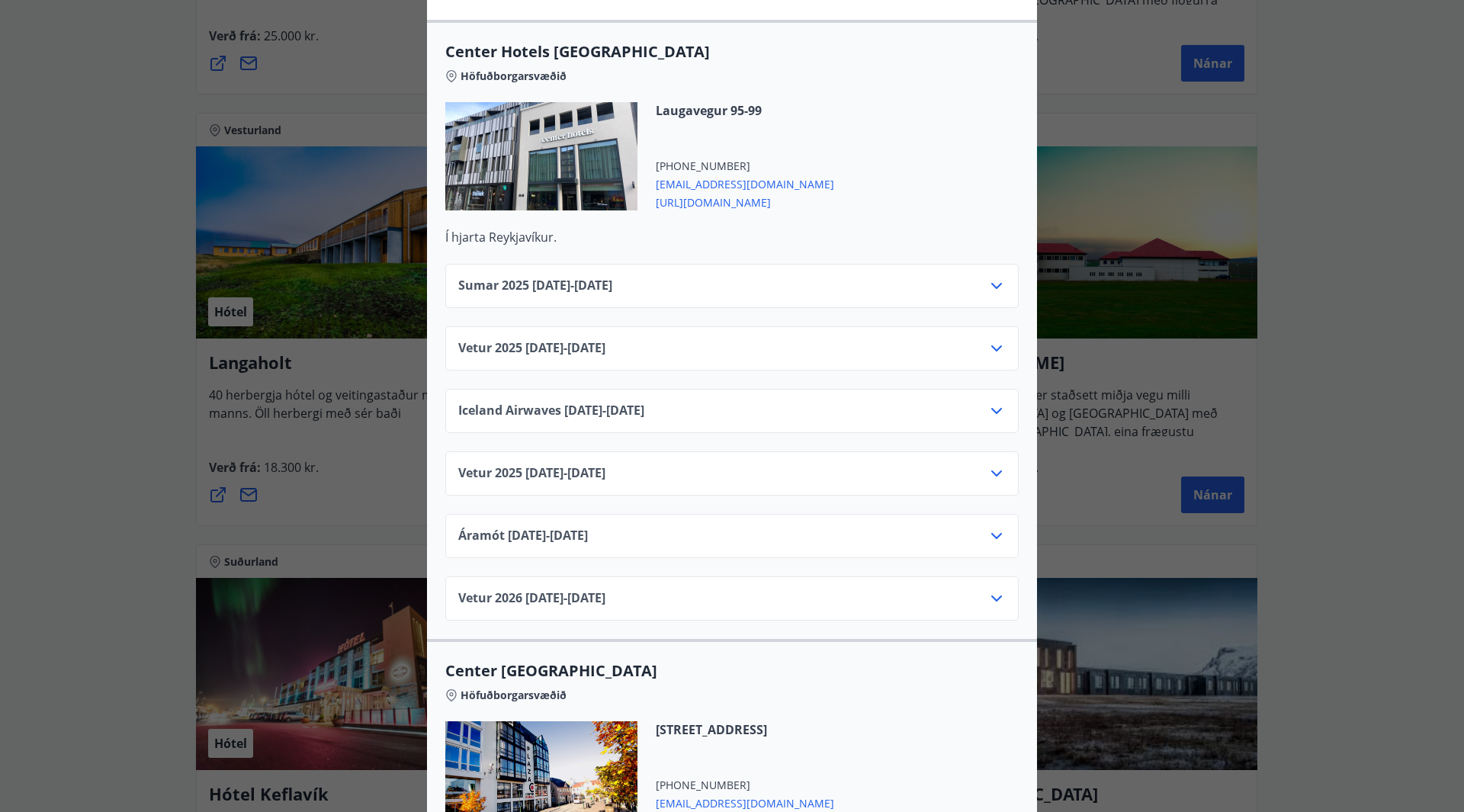
click at [988, 339] on icon at bounding box center [996, 348] width 18 height 18
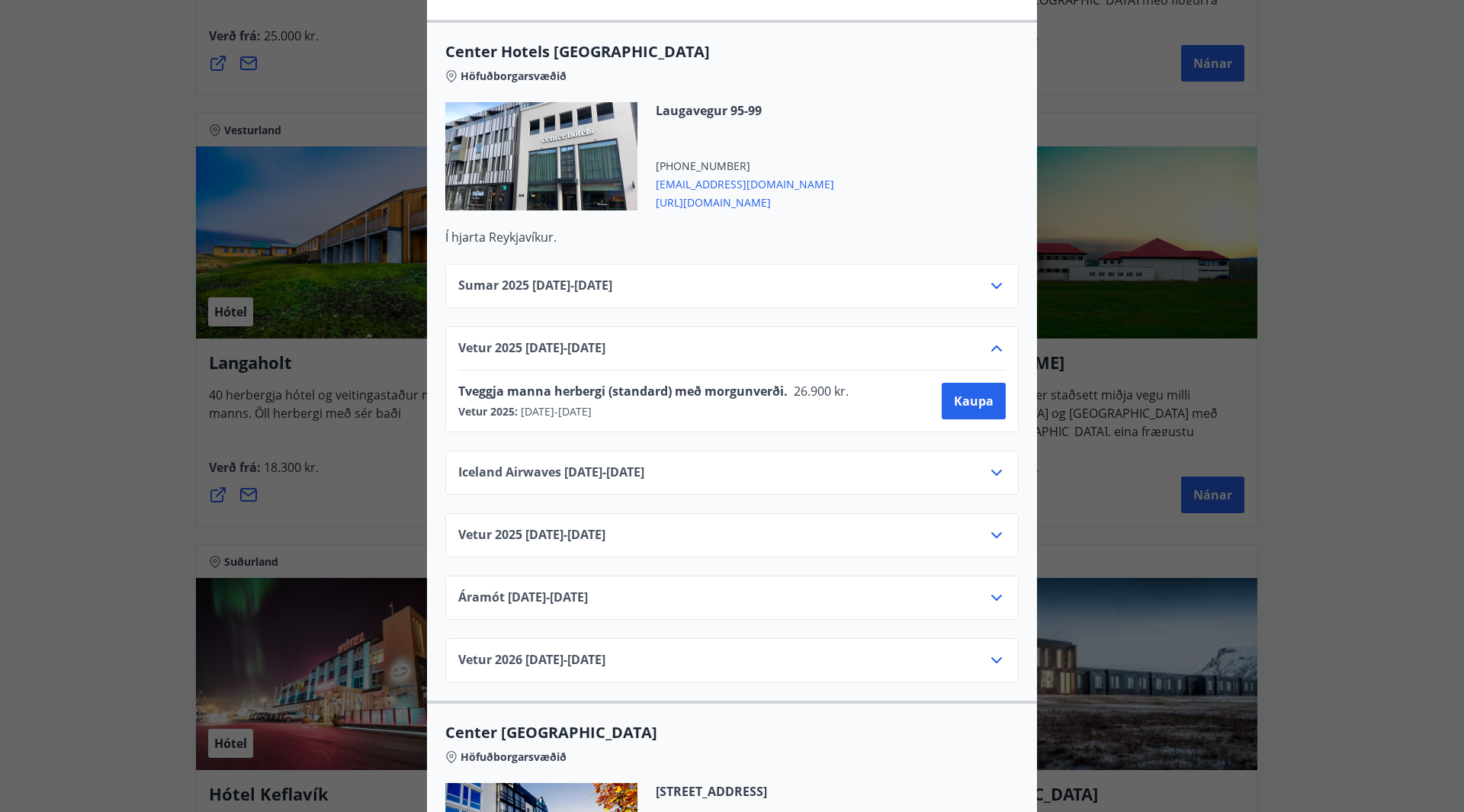
click at [734, 192] on span "[URL][DOMAIN_NAME]" at bounding box center [745, 201] width 178 height 18
click at [1099, 476] on div "Center Hotels Verð er með morgunverði inniföldum og miðast við Standard Double/…" at bounding box center [732, 406] width 1464 height 812
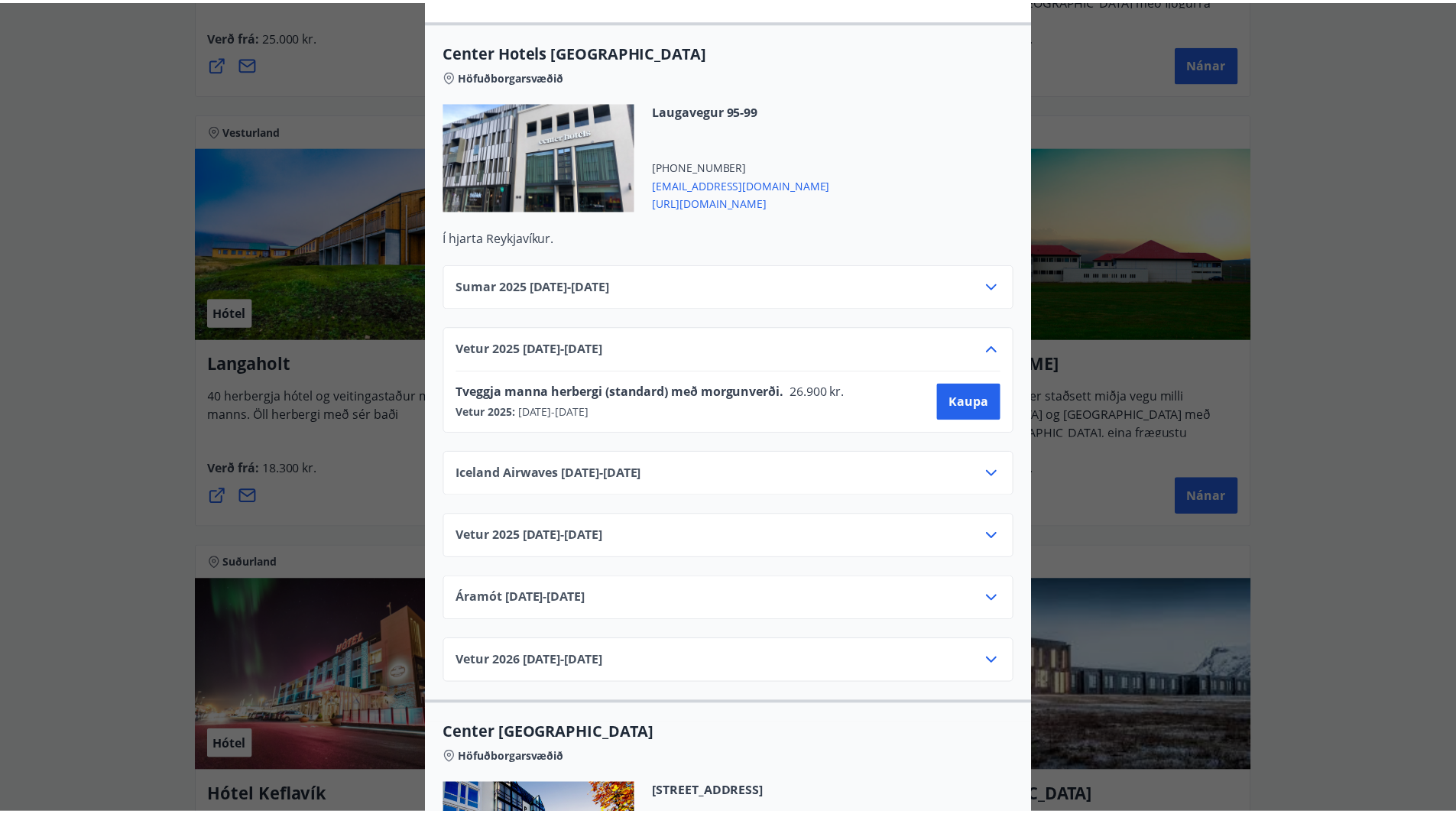
scroll to position [0, 0]
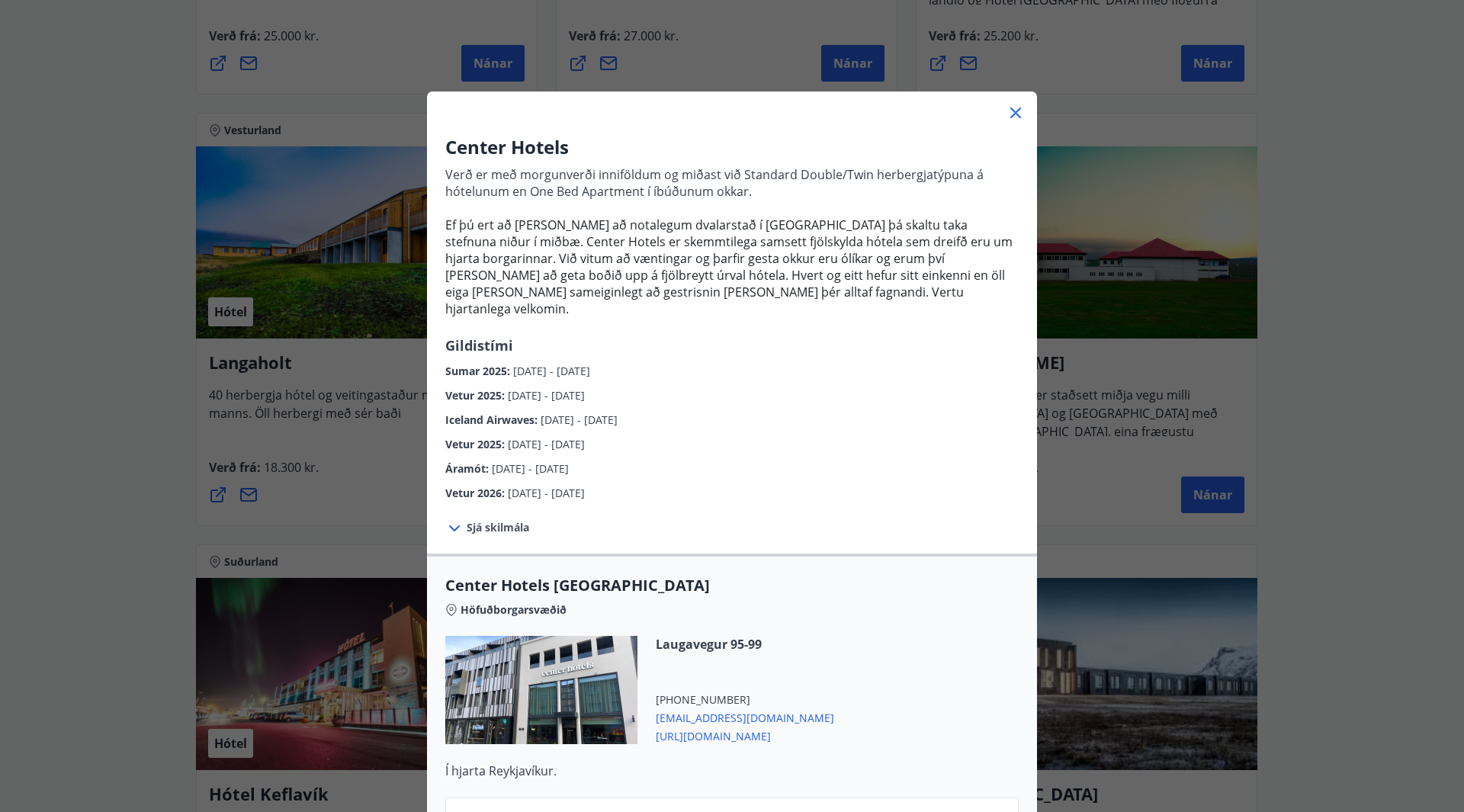
click at [1012, 112] on icon at bounding box center [1015, 113] width 18 height 18
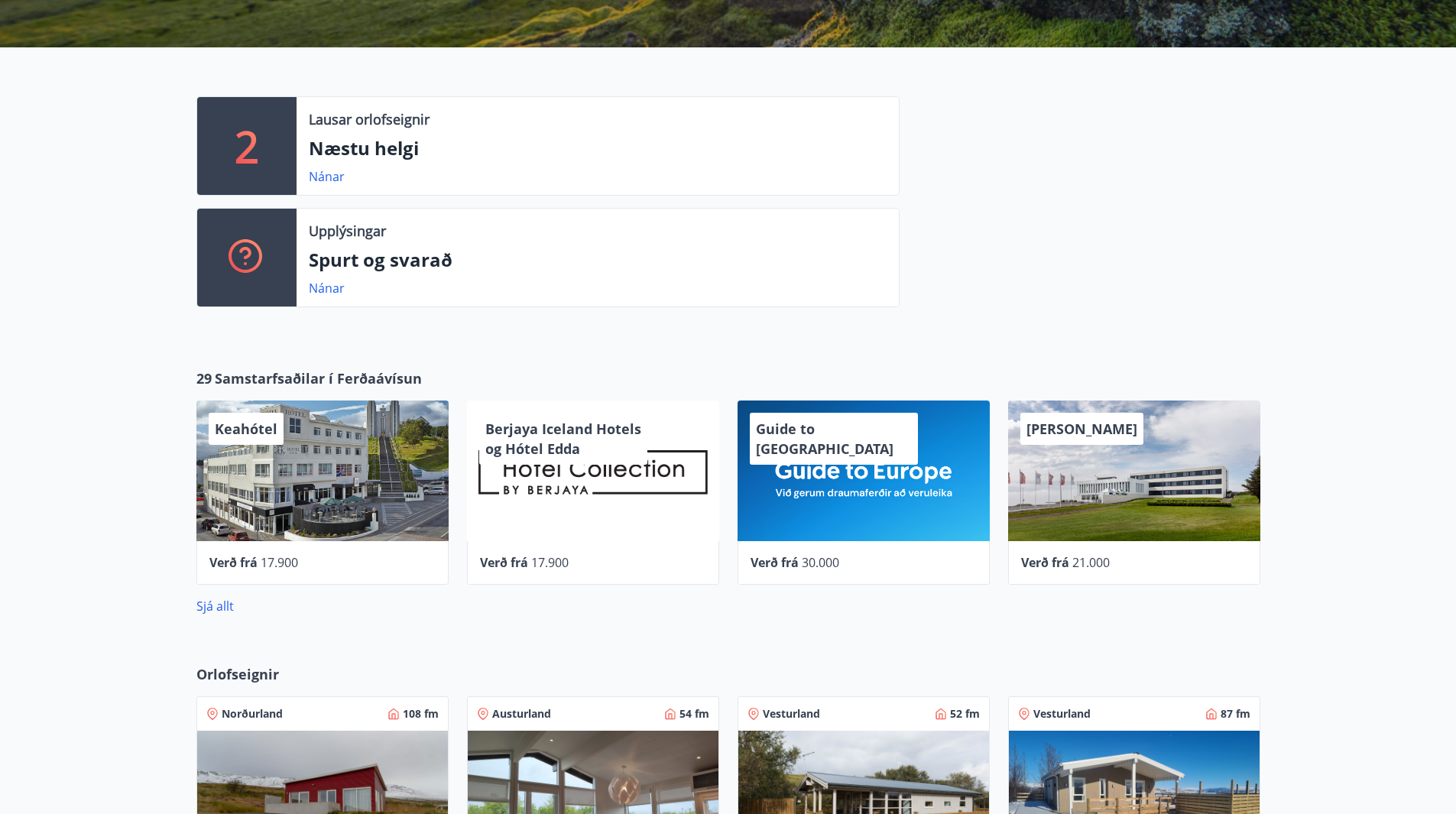
scroll to position [612, 0]
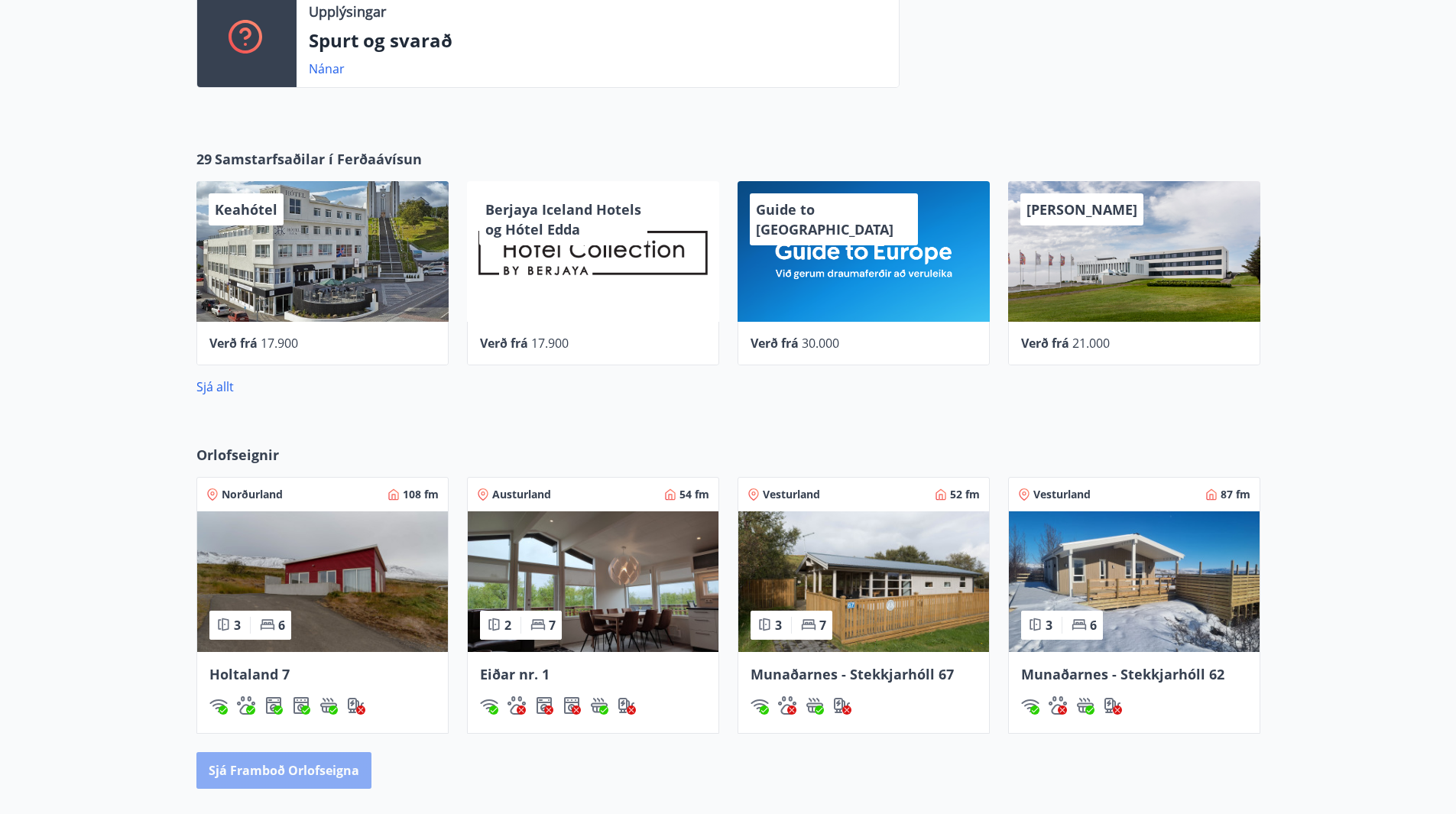
click at [292, 768] on button "Sjá framboð orlofseigna" at bounding box center [284, 770] width 175 height 36
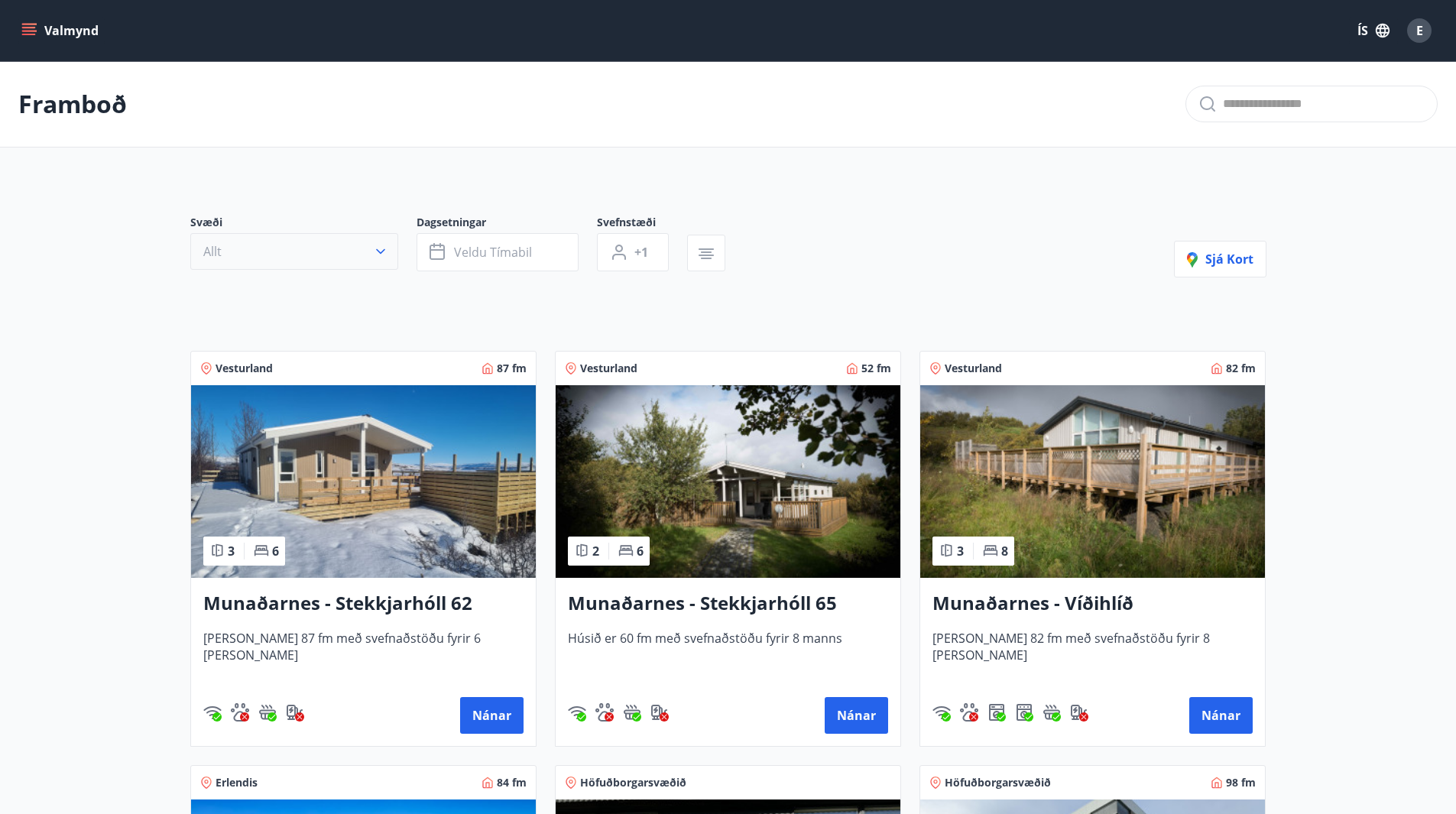
click at [292, 255] on button "Allt" at bounding box center [294, 251] width 208 height 36
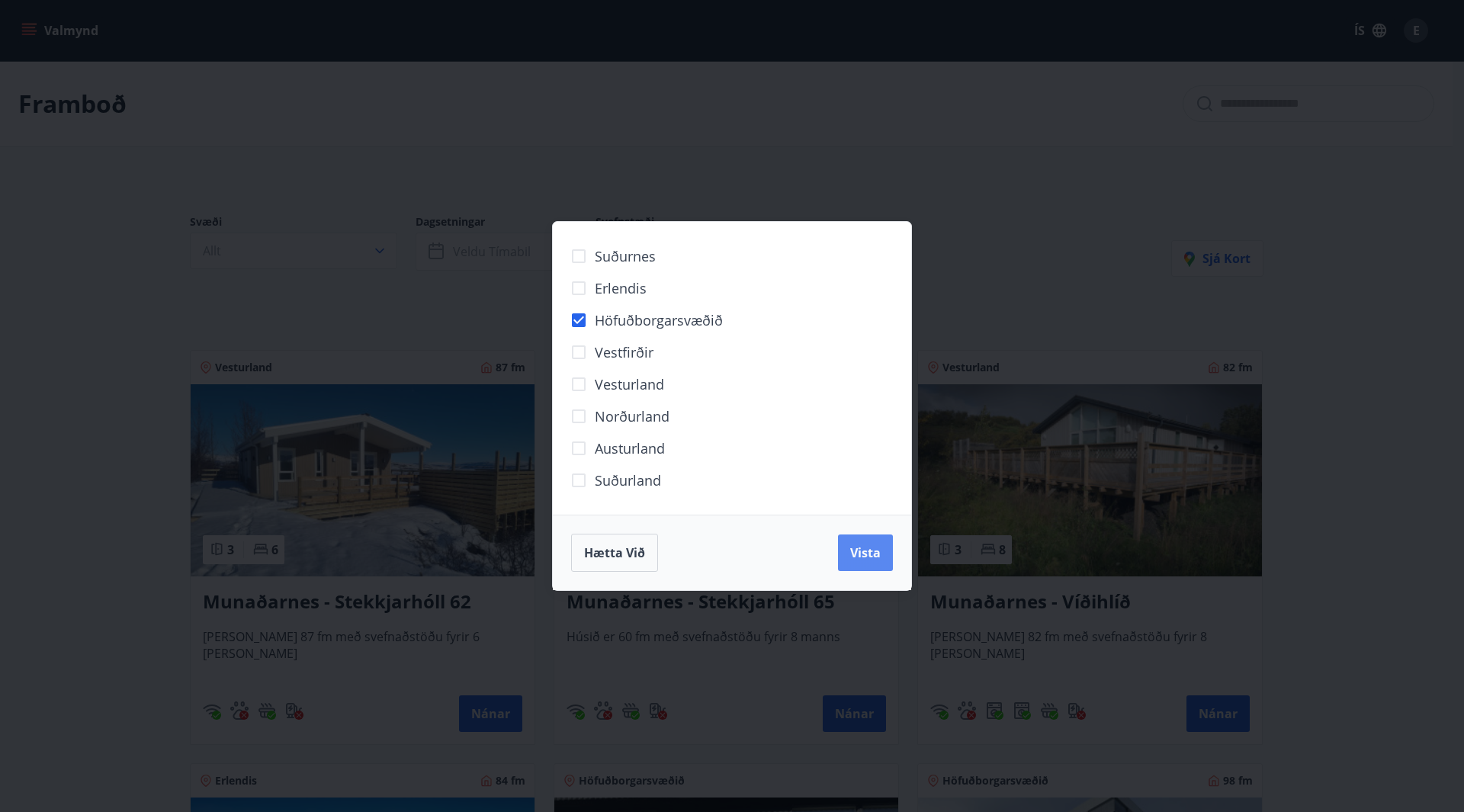
click at [856, 565] on button "Vista" at bounding box center [866, 553] width 55 height 36
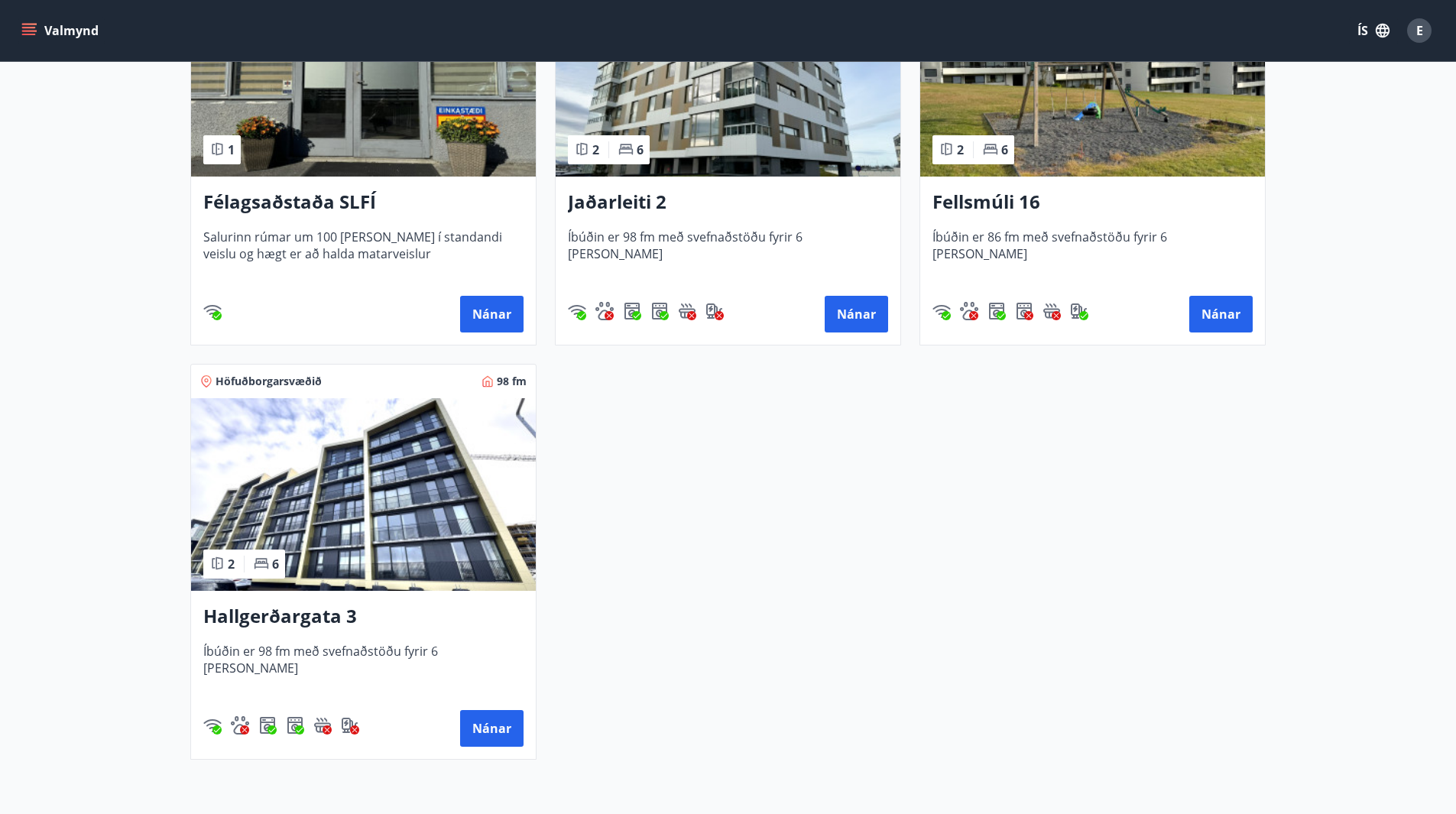
scroll to position [280, 0]
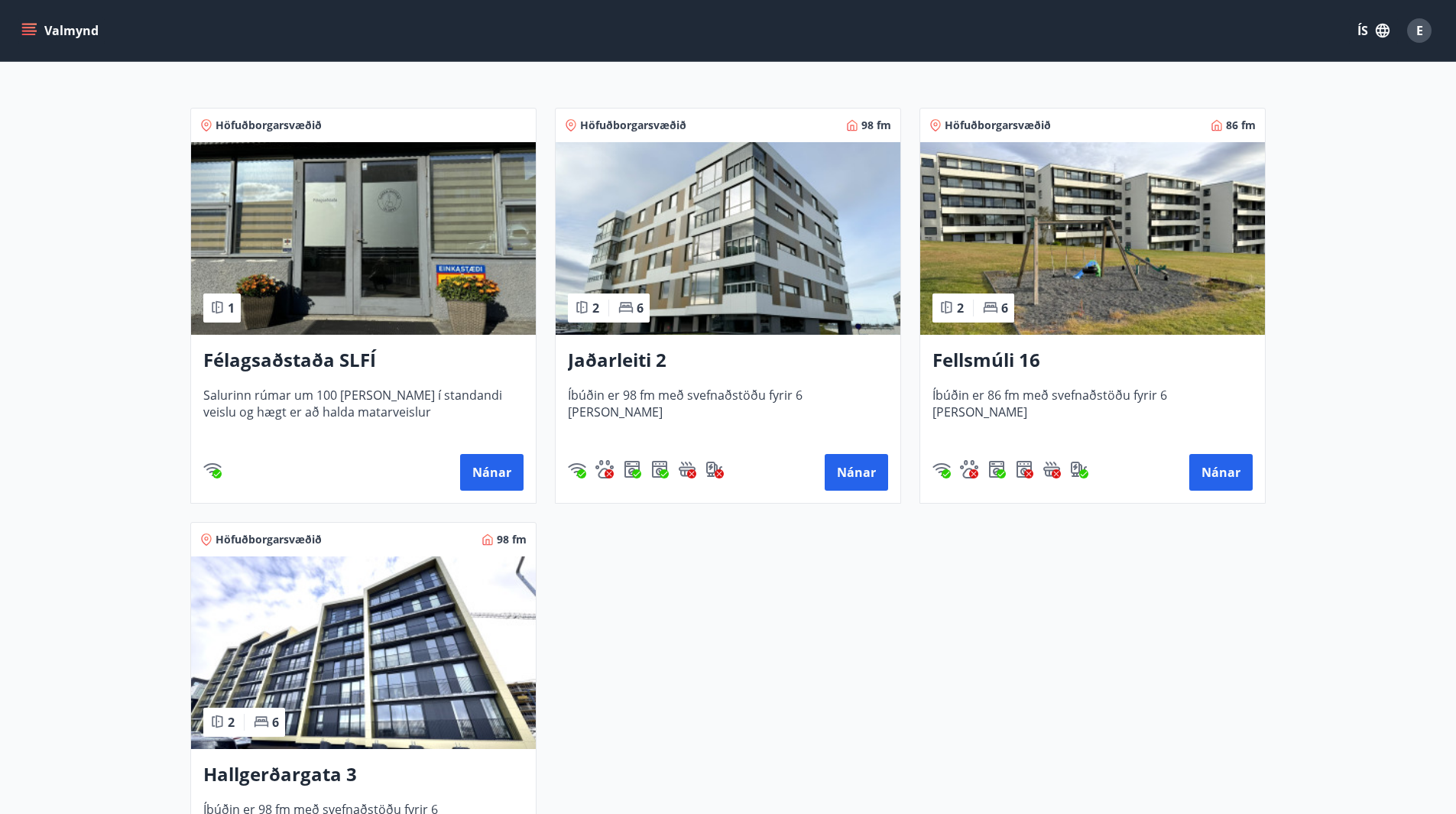
click at [852, 496] on div "Jaðarleiti 2 Íbúðin er 98 fm með svefnaðstöðu fyrir 6 [PERSON_NAME] Nánar" at bounding box center [728, 419] width 345 height 168
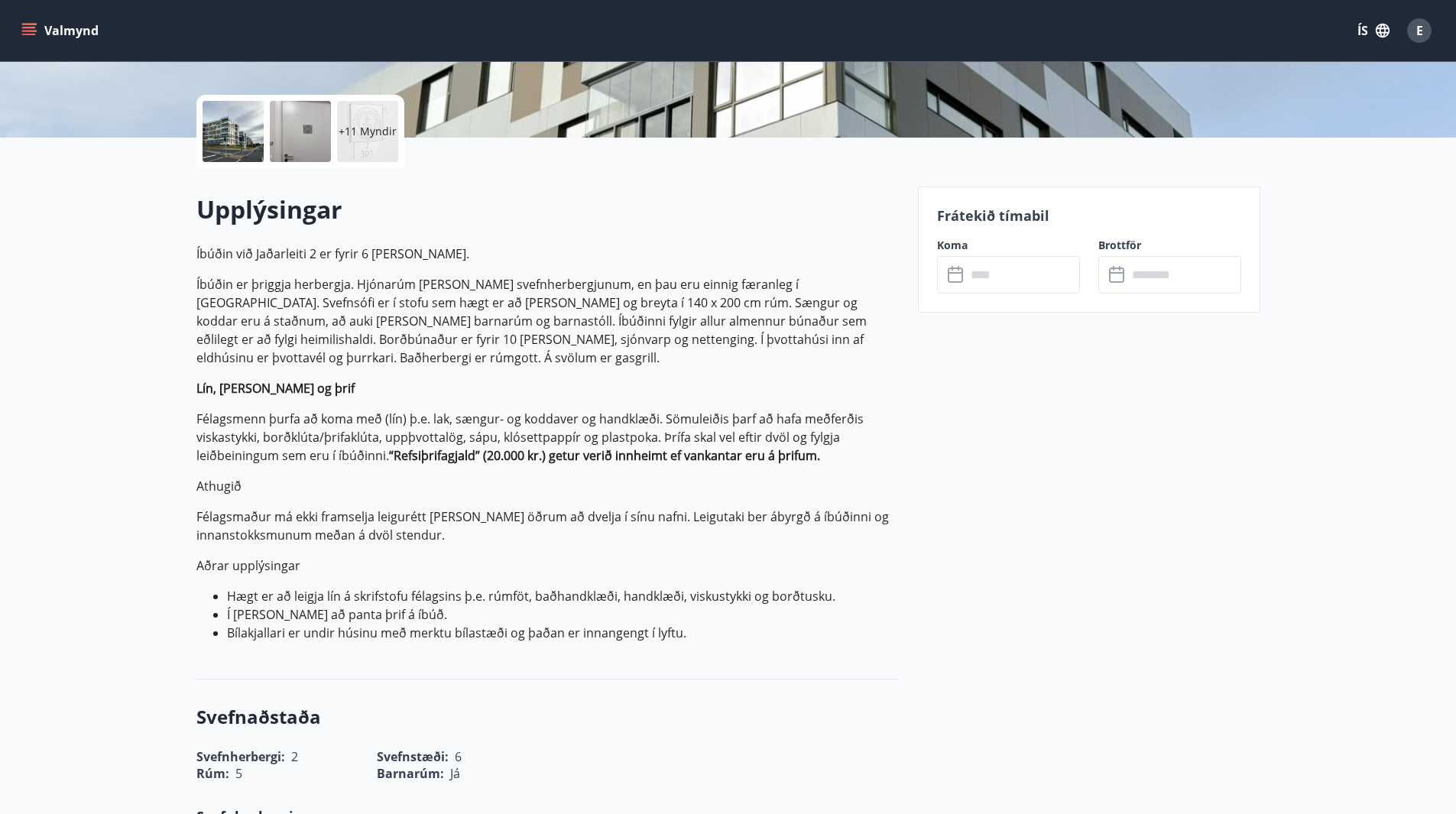
scroll to position [77, 0]
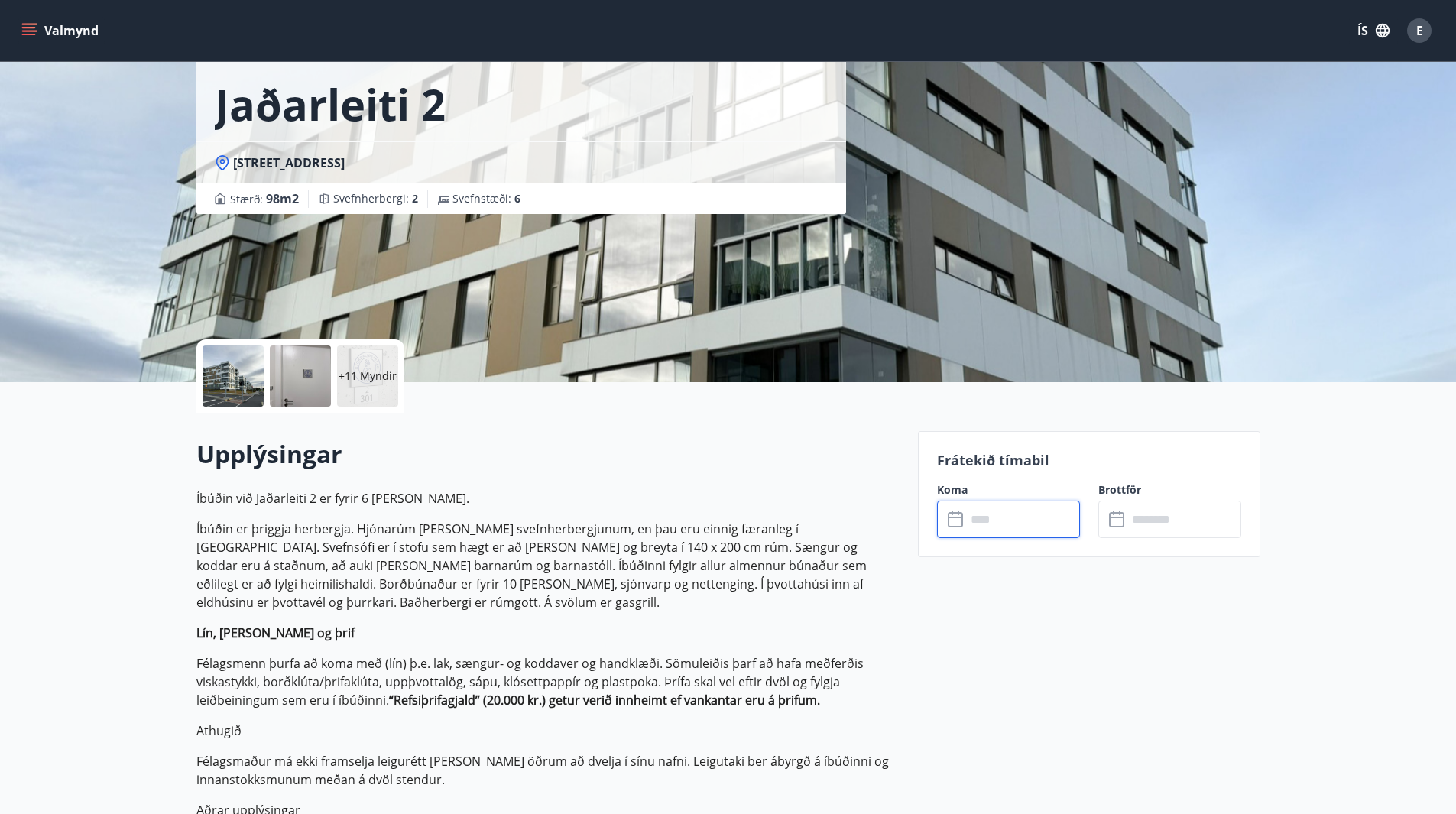
click at [1011, 527] on input "text" at bounding box center [1023, 518] width 114 height 37
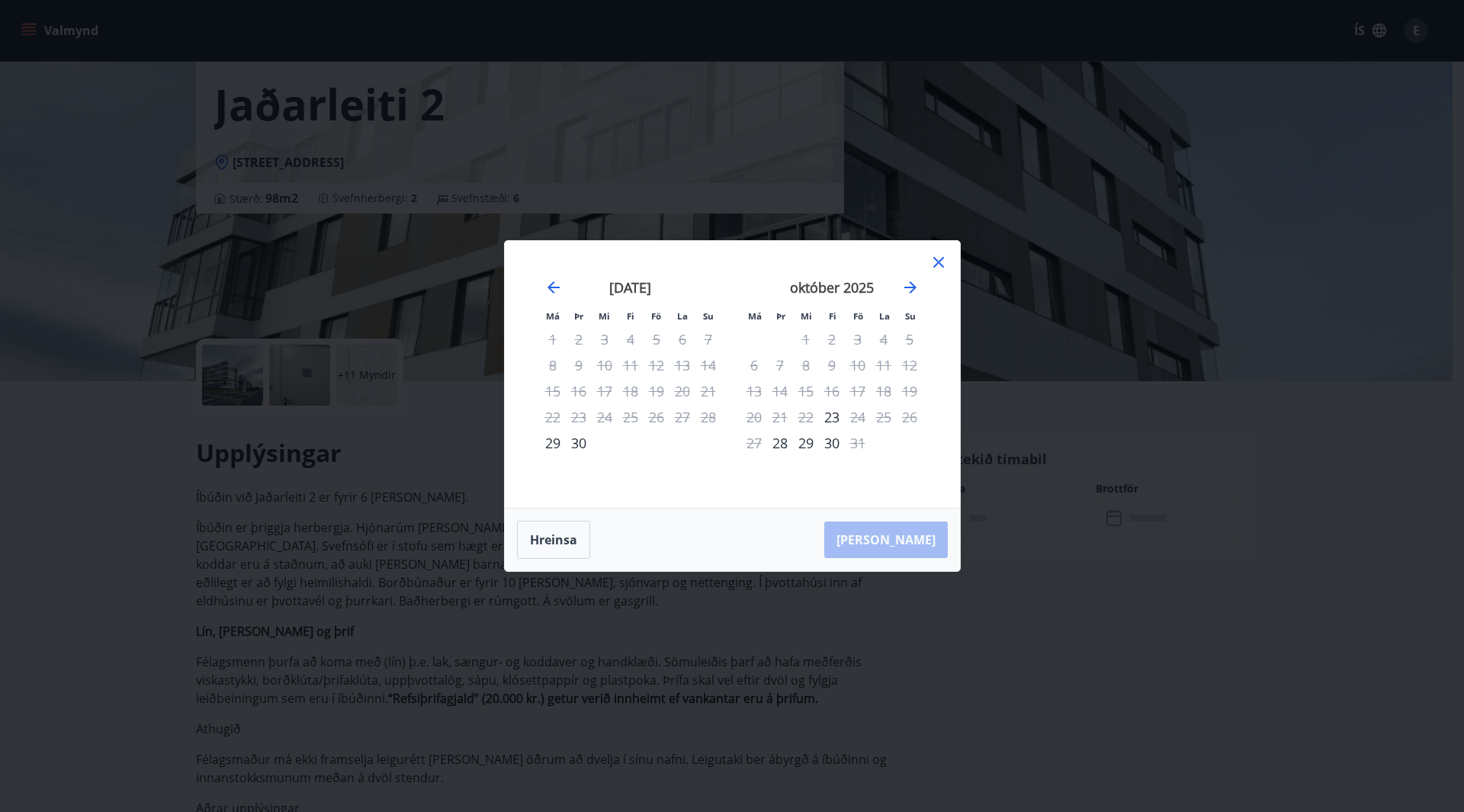
click at [937, 263] on icon at bounding box center [939, 263] width 11 height 11
